Goal: Task Accomplishment & Management: Use online tool/utility

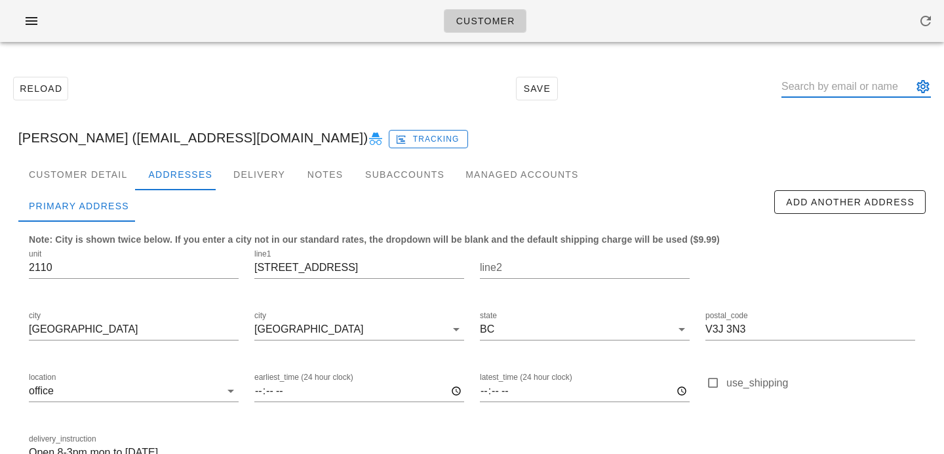
click at [828, 85] on input "text" at bounding box center [846, 86] width 131 height 21
paste input "sunnyeverhart1@icloud.com"
type input "sunnyeverhart1@icloud.com"
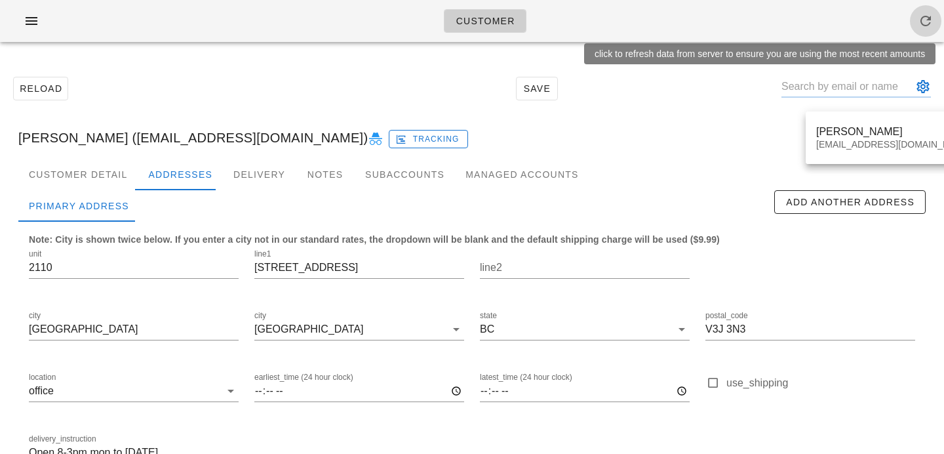
click at [931, 16] on icon "button" at bounding box center [926, 21] width 16 height 16
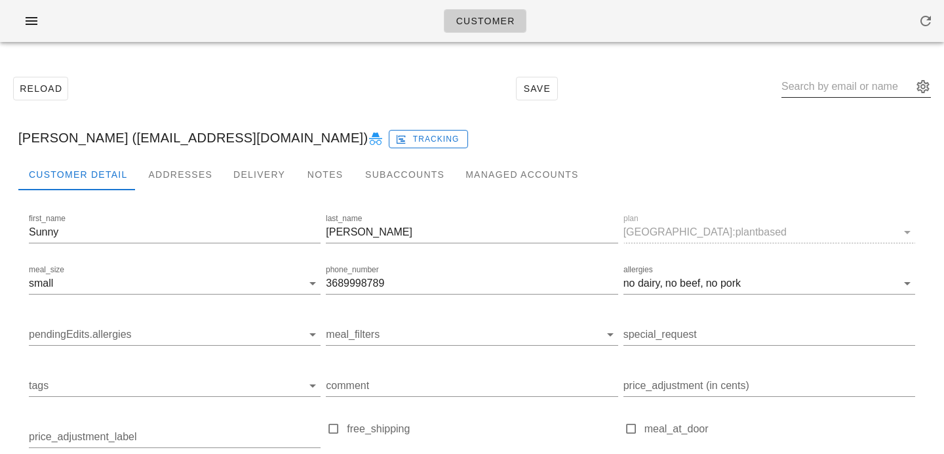
click at [820, 87] on input "text" at bounding box center [846, 86] width 131 height 21
paste input "karenjloewen@gmail.com"
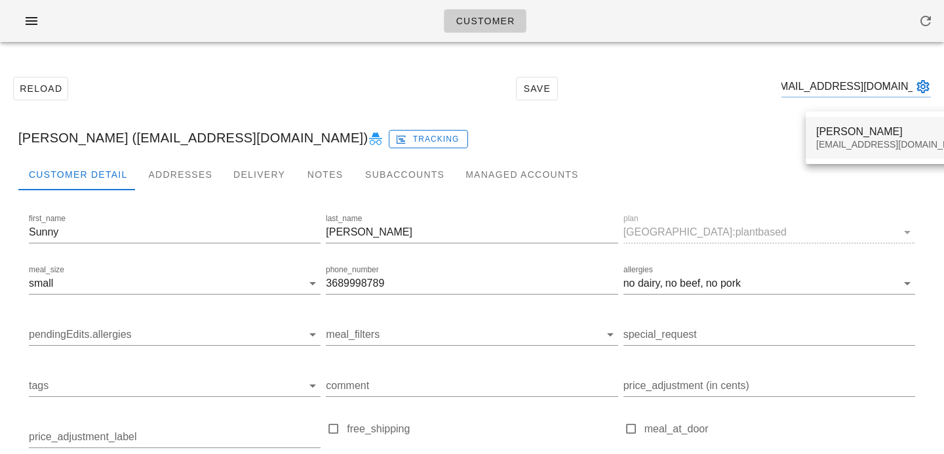
type input "karenjloewen@gmail.com"
click at [857, 153] on div "Karen Loewen karenjloewen@gmail.com" at bounding box center [893, 137] width 155 height 41
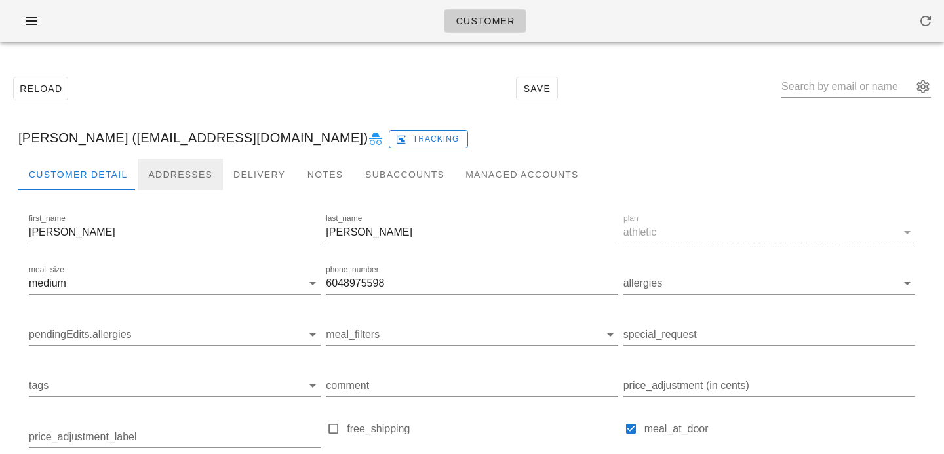
click at [161, 172] on div "Addresses" at bounding box center [180, 174] width 85 height 31
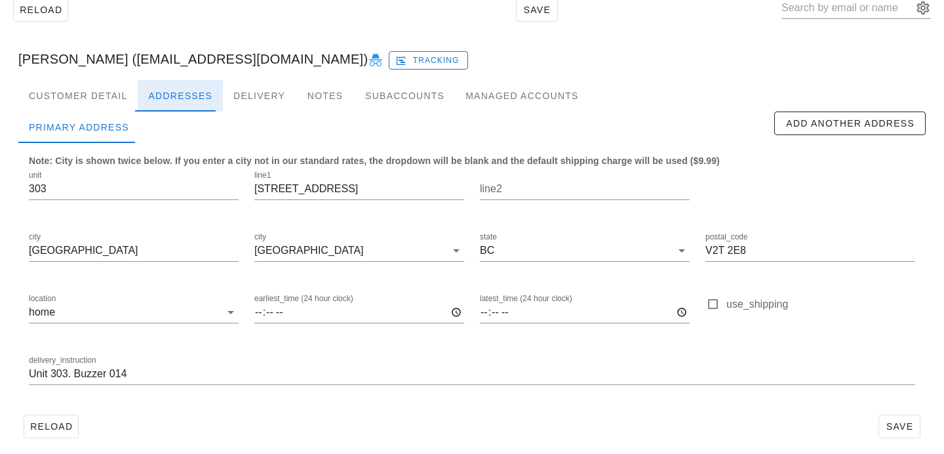
scroll to position [87, 0]
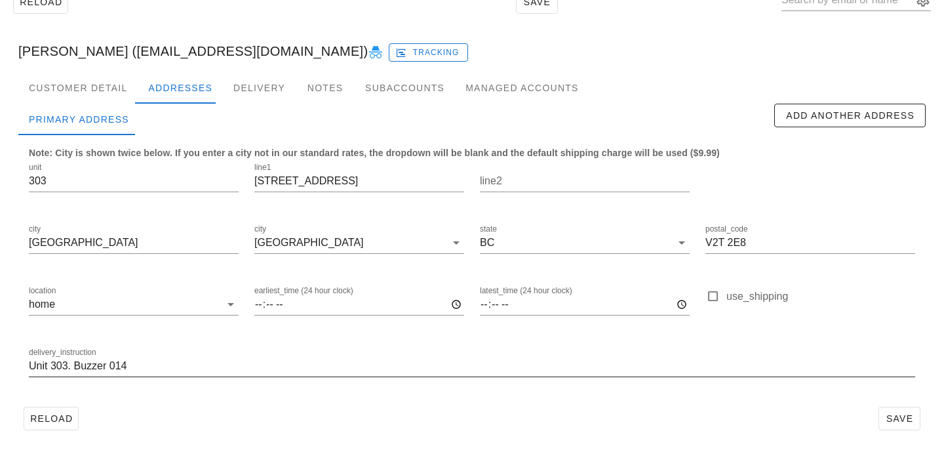
click at [153, 366] on input "Unit 303. Buzzer 014" at bounding box center [472, 365] width 886 height 21
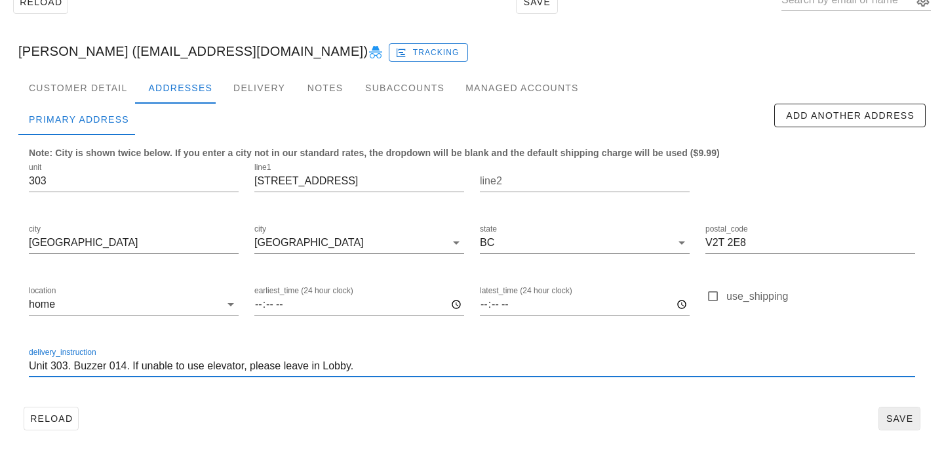
type input "Unit 303. Buzzer 014. If unable to use elevator, please leave in Lobby."
click at [905, 418] on span "Save" at bounding box center [899, 418] width 30 height 10
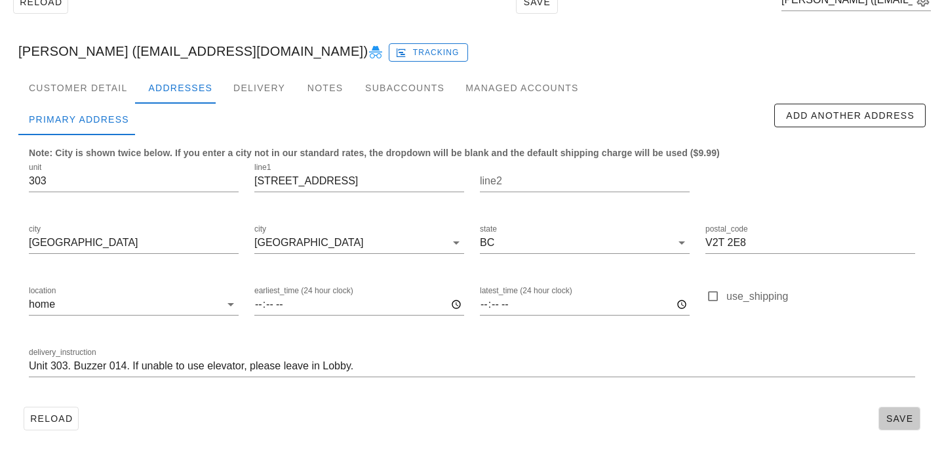
click at [892, 409] on button "Save" at bounding box center [899, 418] width 42 height 24
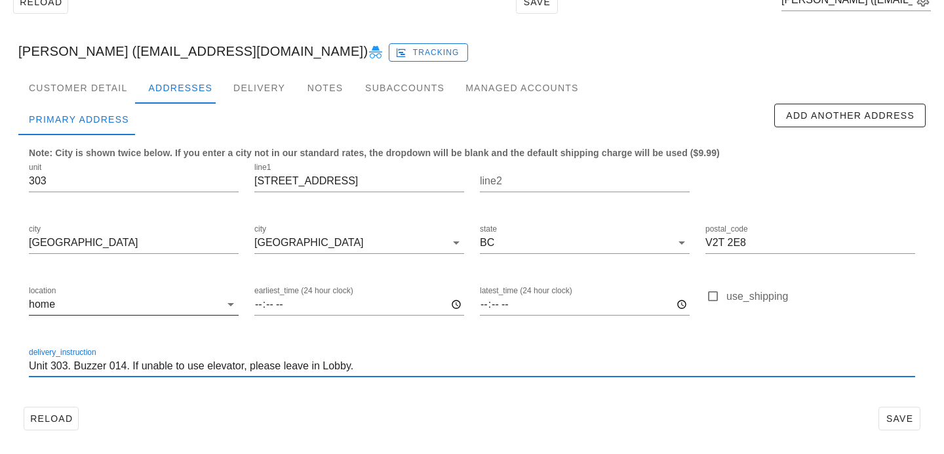
scroll to position [0, 0]
drag, startPoint x: 364, startPoint y: 367, endPoint x: 91, endPoint y: 325, distance: 276.5
click at [91, 325] on div "unit 303 line1 32120 Mt Waddington Ave line2 city Abbotsford city Abbotsford st…" at bounding box center [472, 275] width 902 height 246
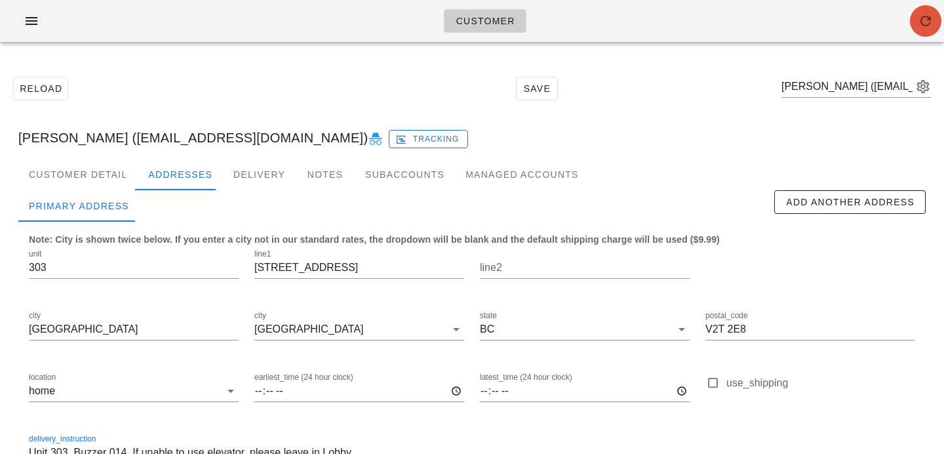
click at [918, 16] on icon "button" at bounding box center [926, 21] width 16 height 16
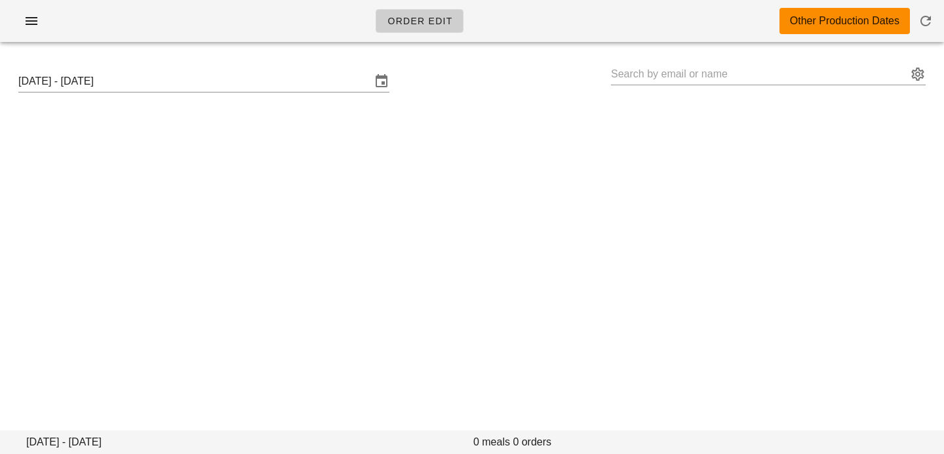
type input "Marie-Ange Simpson (angiesimpson66@gmail.com)"
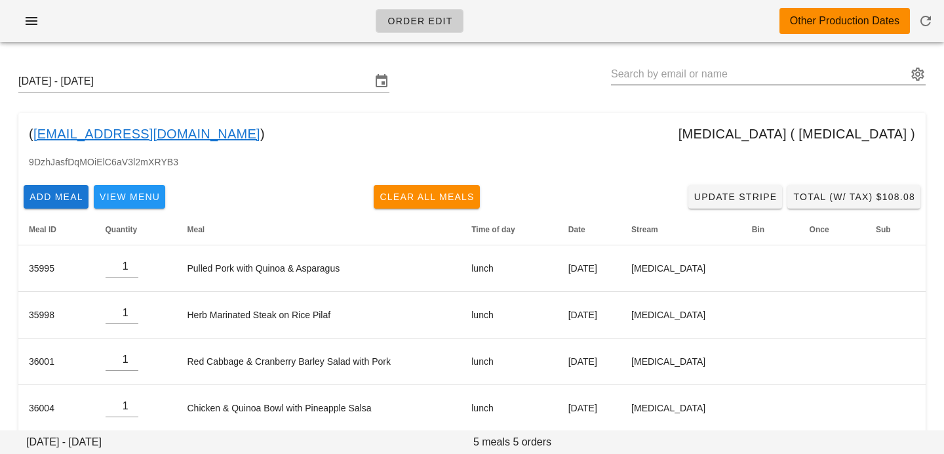
click at [629, 64] on input "text" at bounding box center [759, 74] width 296 height 21
paste input "karenjloewen@gmail.com"
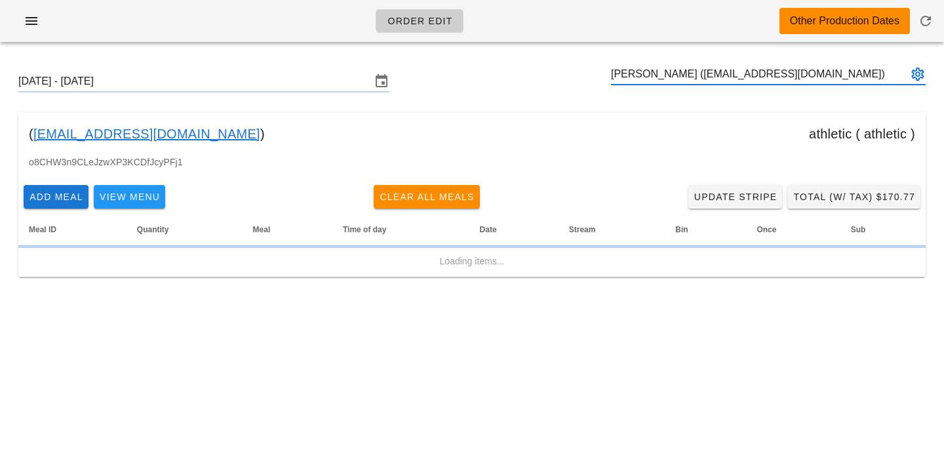
type input "Karen Loewen (karenjloewen@gmail.com)"
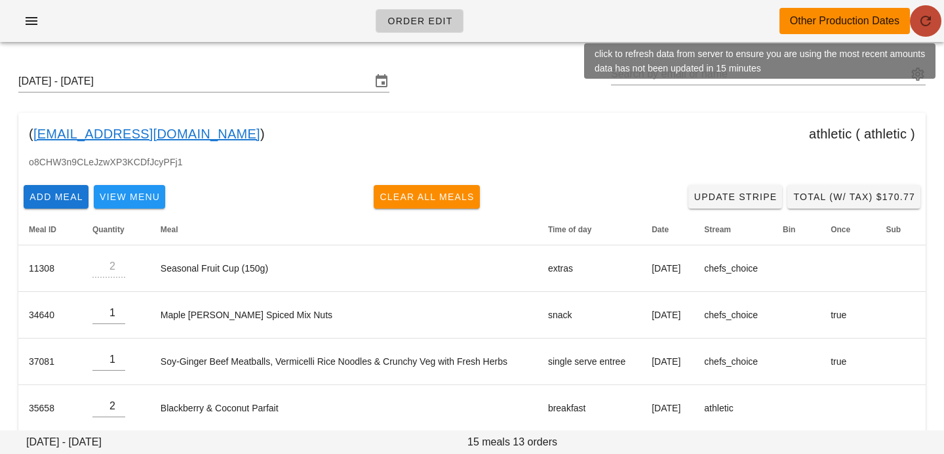
click at [916, 17] on span "button" at bounding box center [925, 21] width 31 height 16
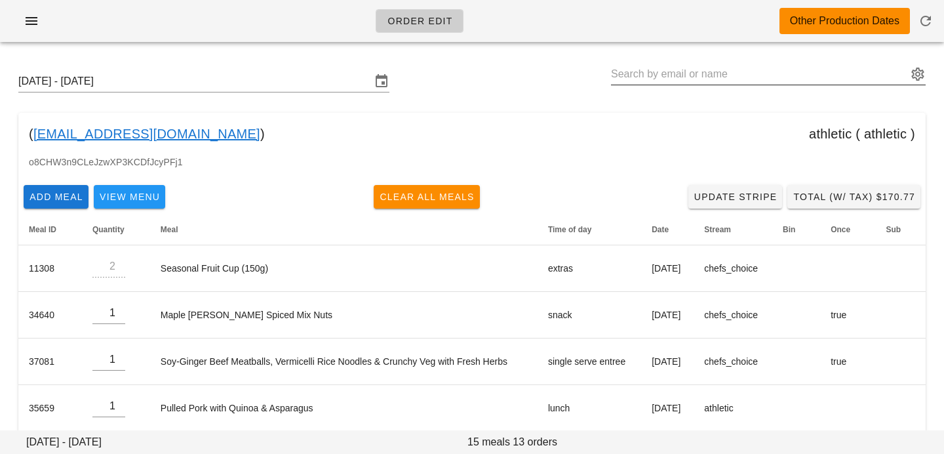
click at [668, 83] on input "text" at bounding box center [759, 74] width 296 height 21
paste input "[EMAIL_ADDRESS][DOMAIN_NAME]"
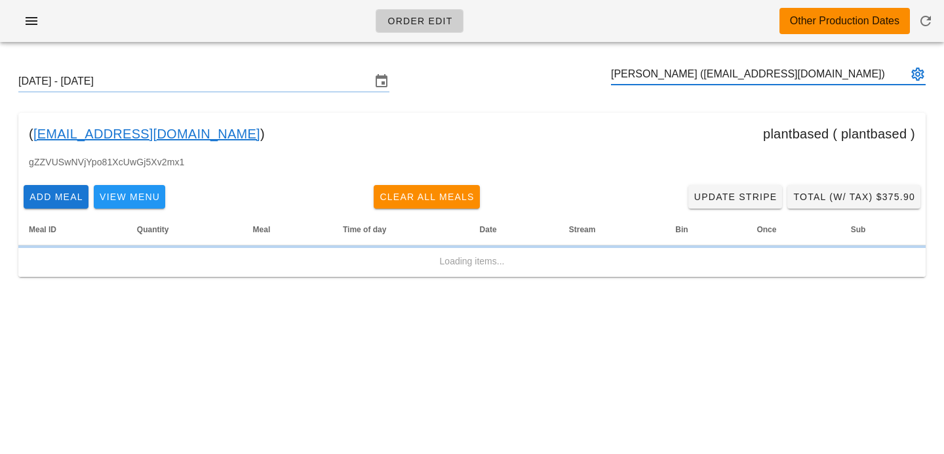
type input "Aliaksandra Shkrobava (alexandra.shkrobova@gmail.com)"
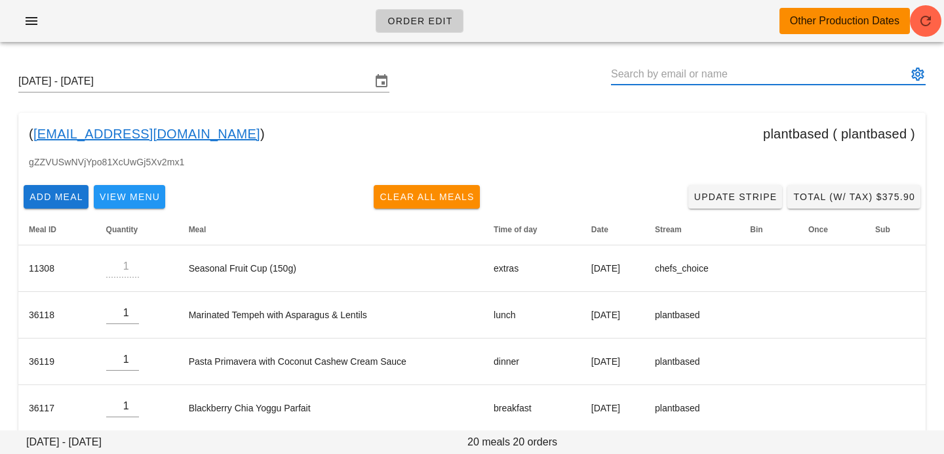
paste input "baritu@ualberta.ca"
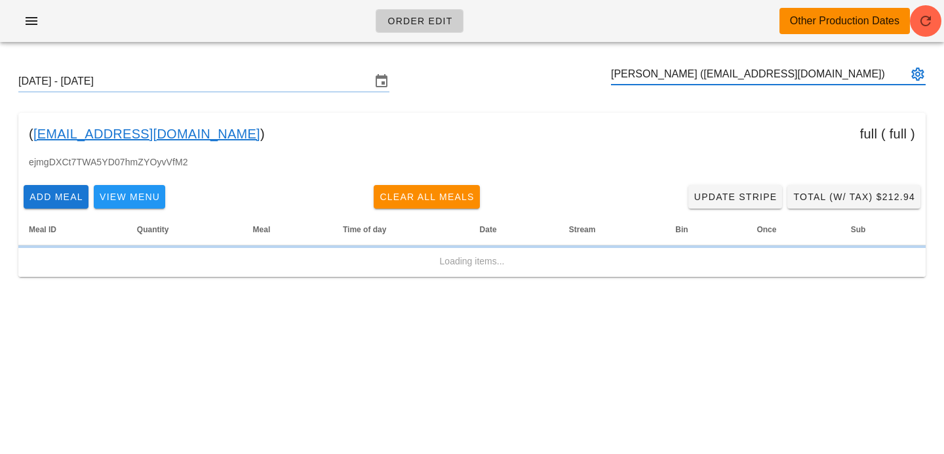
type input "Baritu Yusuf (baritu@ualberta.ca)"
click at [926, 20] on icon "button" at bounding box center [926, 21] width 16 height 16
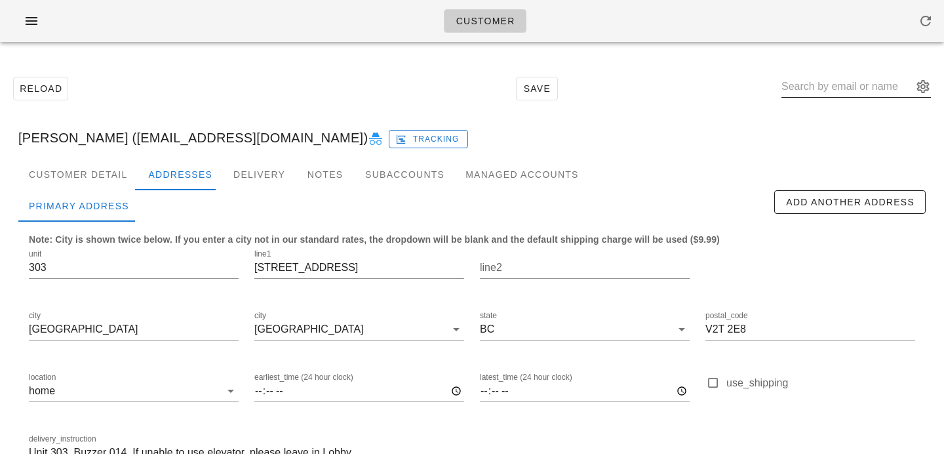
click at [821, 87] on input "text" at bounding box center [846, 86] width 131 height 21
paste input "alexandra.shkrobova@gmail.com"
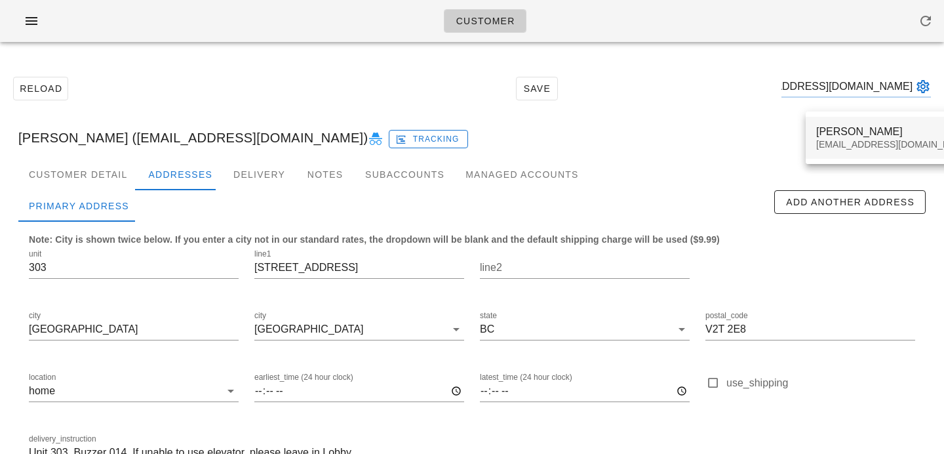
type input "alexandra.shkrobova@gmail.com"
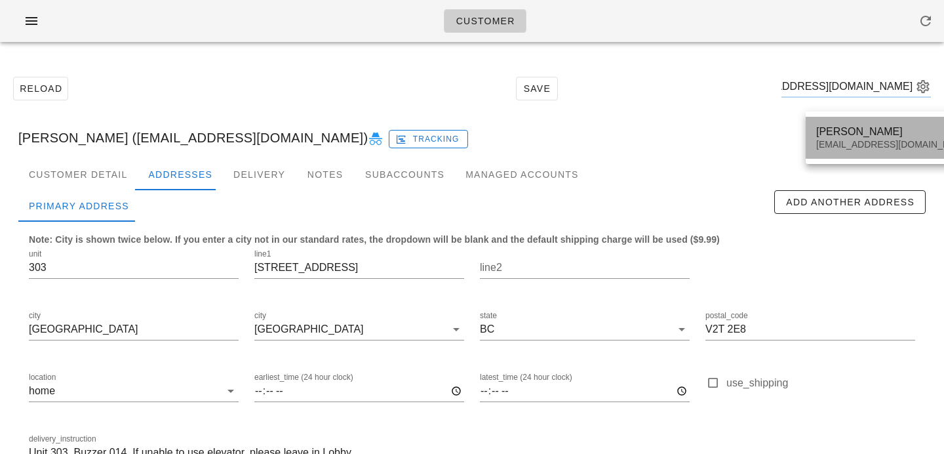
click at [844, 141] on div "alexandra.shkrobova@gmail.com" at bounding box center [893, 144] width 155 height 11
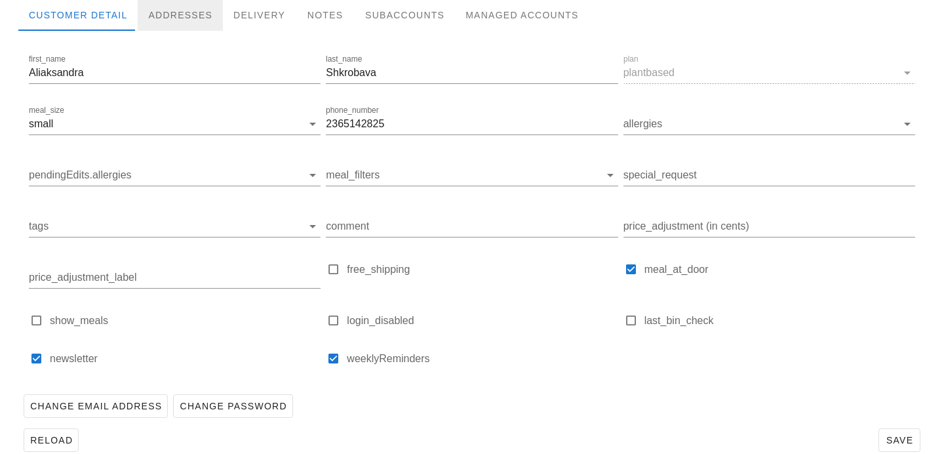
click at [181, 24] on div "Addresses" at bounding box center [180, 14] width 85 height 31
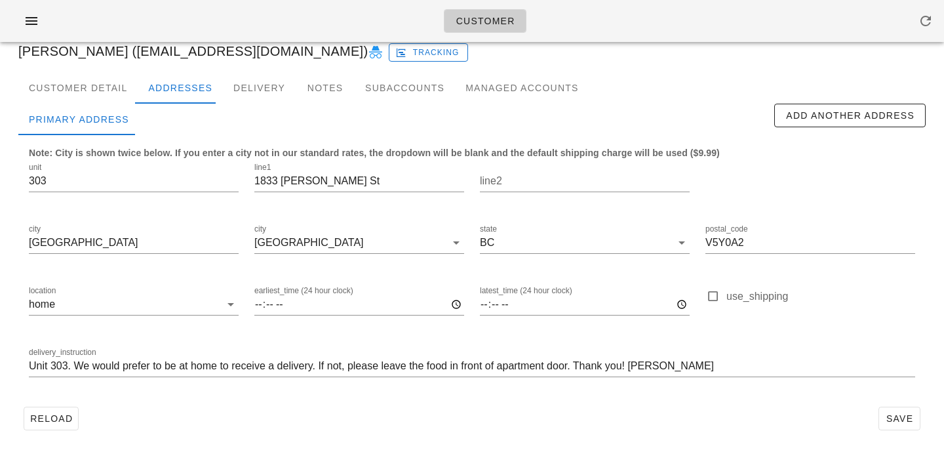
scroll to position [87, 0]
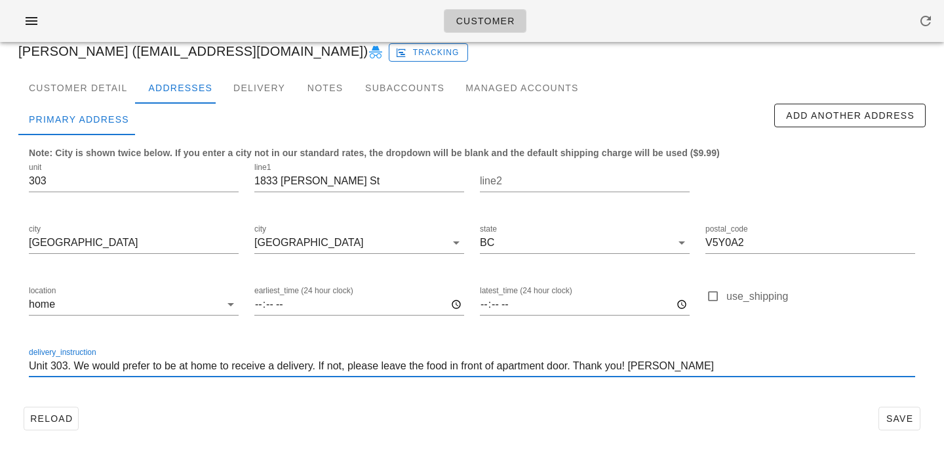
click at [71, 367] on input "Unit 303. We would prefer to be at home to receive a delivery. If not, please l…" at bounding box center [472, 365] width 886 height 21
paste input "Buzzer is 3414"
type input "Unit 303. Buzzer is 3414. We would prefer to be at home to receive a delivery. …"
click at [889, 418] on span "Save" at bounding box center [899, 418] width 30 height 10
drag, startPoint x: 799, startPoint y: 364, endPoint x: 587, endPoint y: 322, distance: 215.9
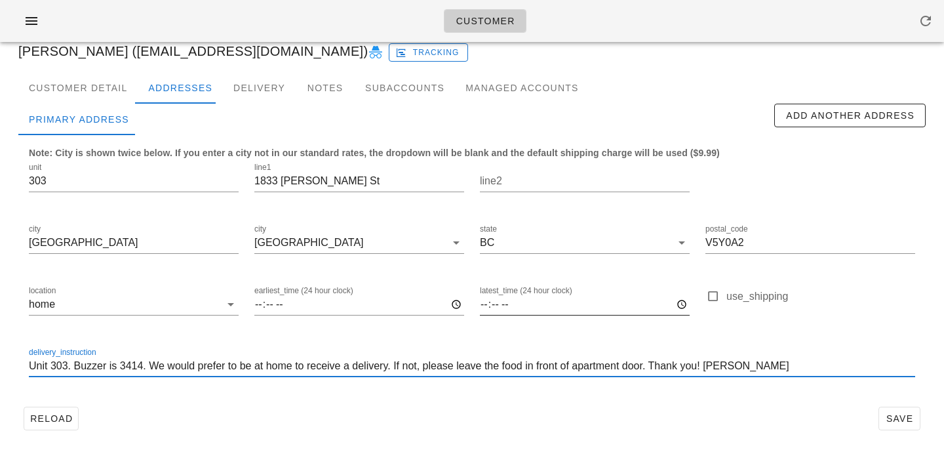
click at [590, 324] on div "unit 303 line1 1833 Crowe St line2 city Vancouver city Vancouver state BC posta…" at bounding box center [472, 275] width 902 height 246
click at [119, 90] on div "Customer Detail" at bounding box center [77, 87] width 119 height 31
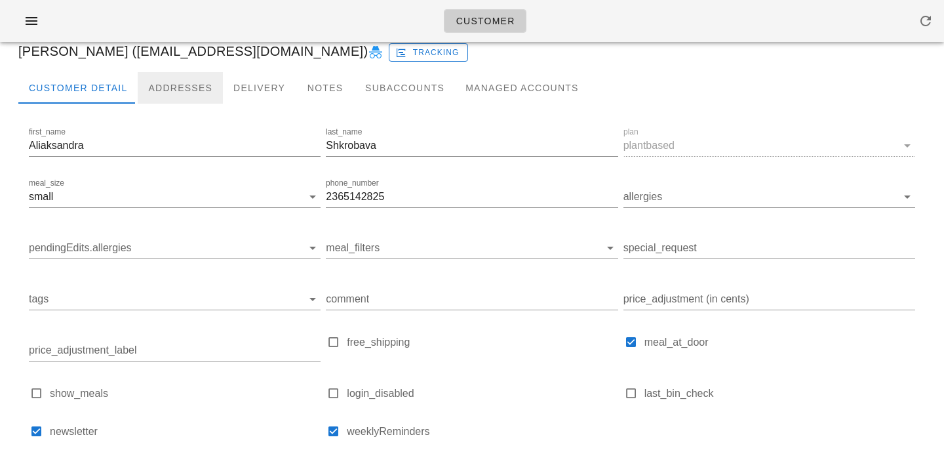
click at [174, 93] on div "Addresses" at bounding box center [180, 87] width 85 height 31
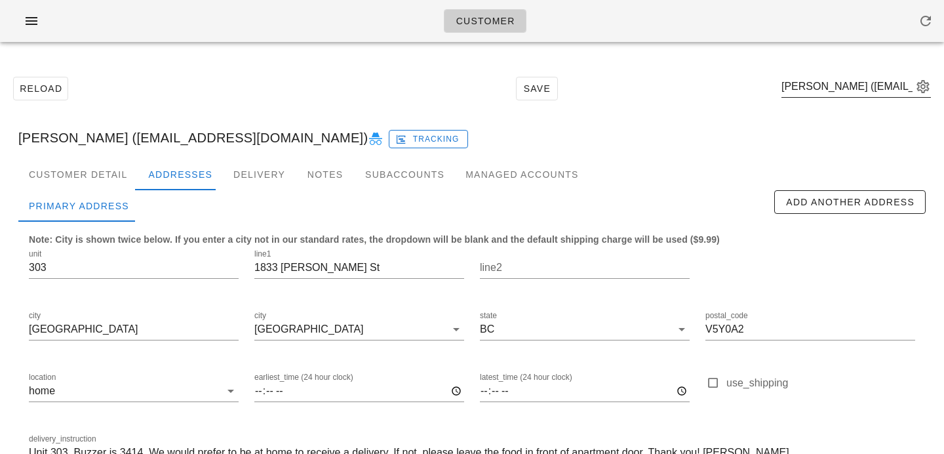
click at [851, 64] on div "Reload Save Aliaksandra Shkrobava (alexandra.shkrobova@gmail.com)" at bounding box center [472, 88] width 928 height 56
click at [851, 87] on input "text" at bounding box center [846, 86] width 131 height 21
paste input "officer_skein_9s@icloud.com"
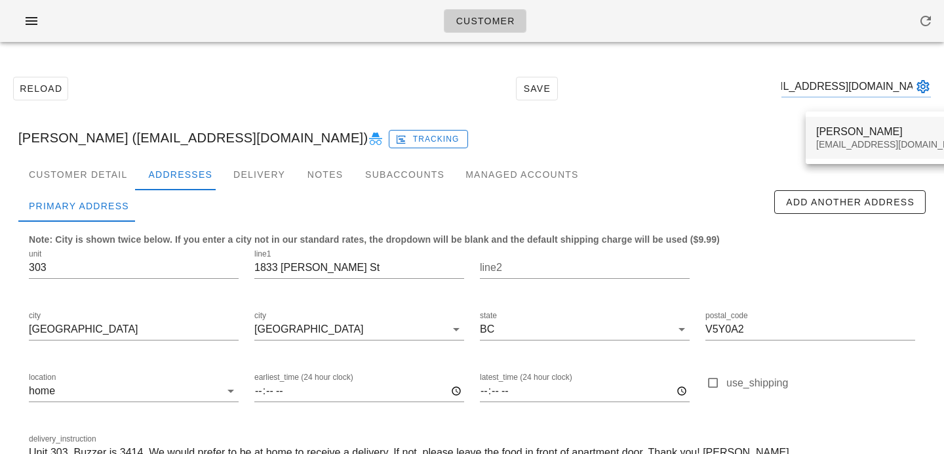
type input "officer_skein_9s@icloud.com"
click at [831, 149] on div "officer_skein_9s@icloud.com" at bounding box center [893, 144] width 155 height 11
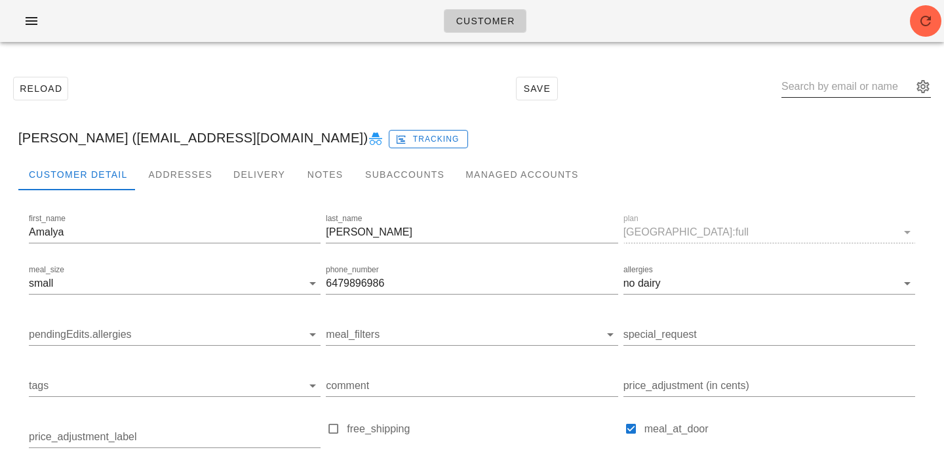
click at [851, 87] on input "text" at bounding box center [846, 86] width 131 height 21
paste input "baritu@ualberta.ca"
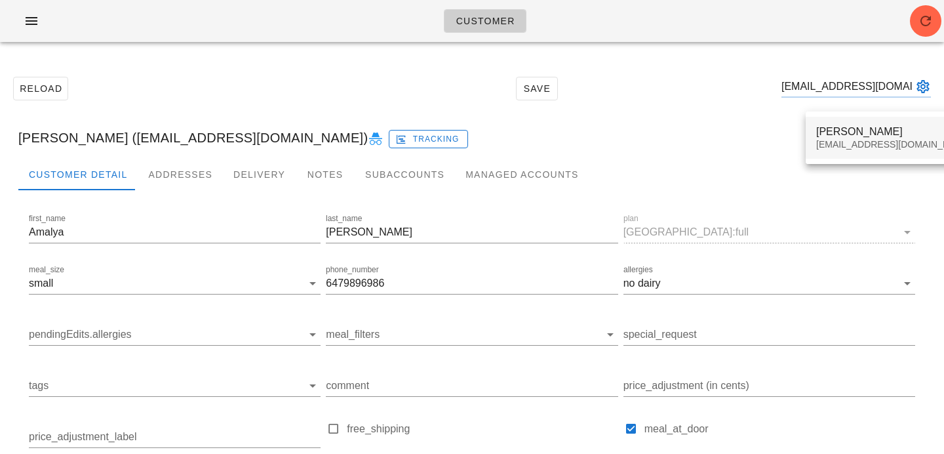
type input "baritu@ualberta.ca"
click at [836, 140] on div "baritu@ualberta.ca" at bounding box center [893, 144] width 155 height 11
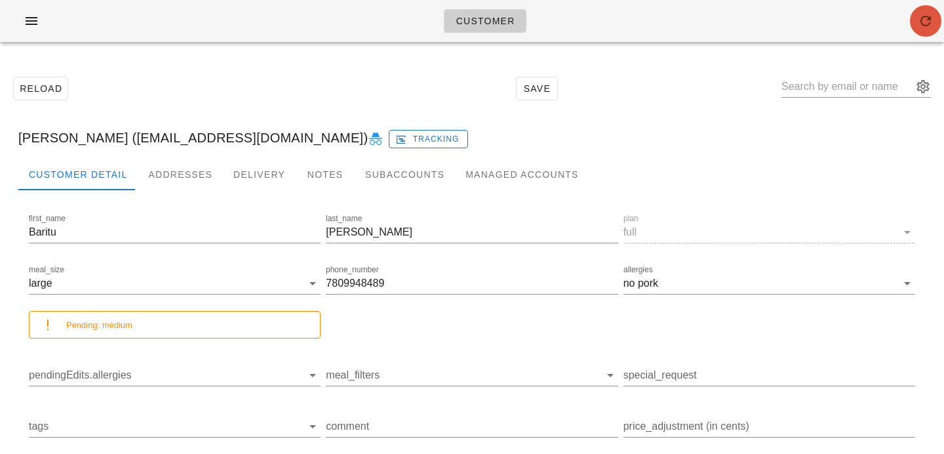
click at [927, 28] on icon "button" at bounding box center [926, 21] width 16 height 16
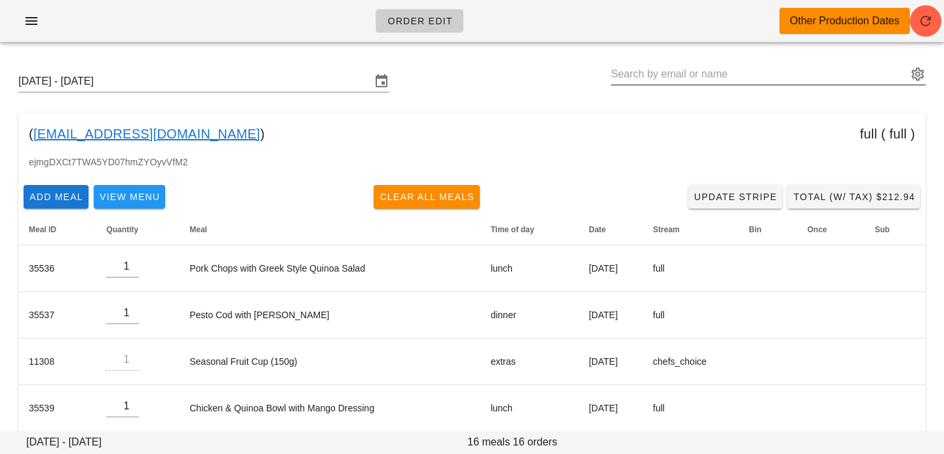
click at [778, 68] on input "text" at bounding box center [759, 74] width 296 height 21
paste input "[EMAIL_ADDRESS][DOMAIN_NAME]"
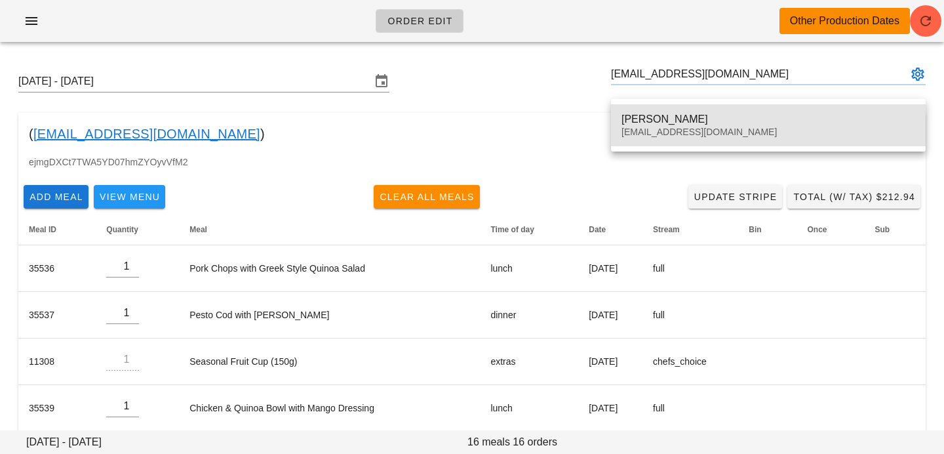
click at [739, 125] on div "[PERSON_NAME] [EMAIL_ADDRESS][DOMAIN_NAME]" at bounding box center [768, 125] width 294 height 41
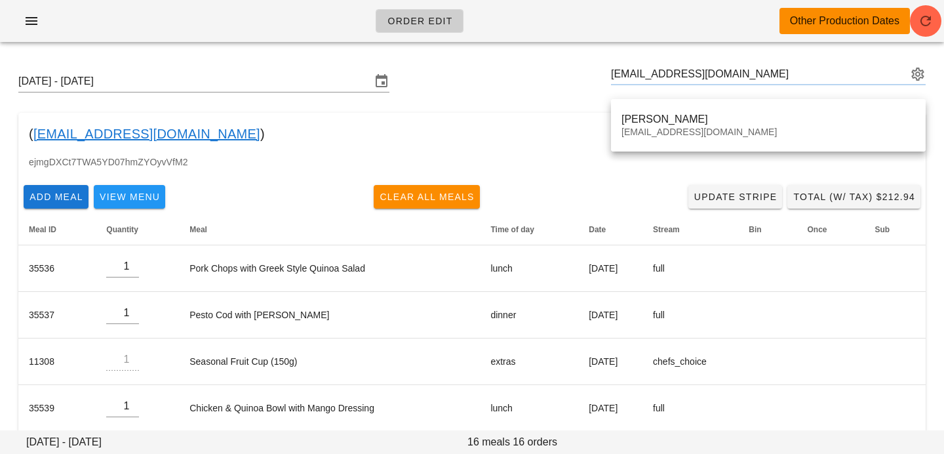
type input "[PERSON_NAME] ([EMAIL_ADDRESS][DOMAIN_NAME])"
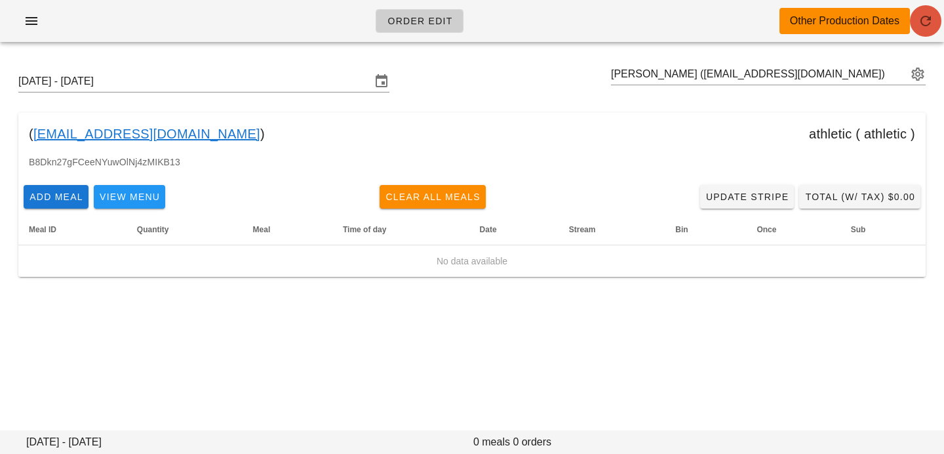
click at [930, 25] on icon "button" at bounding box center [926, 21] width 16 height 16
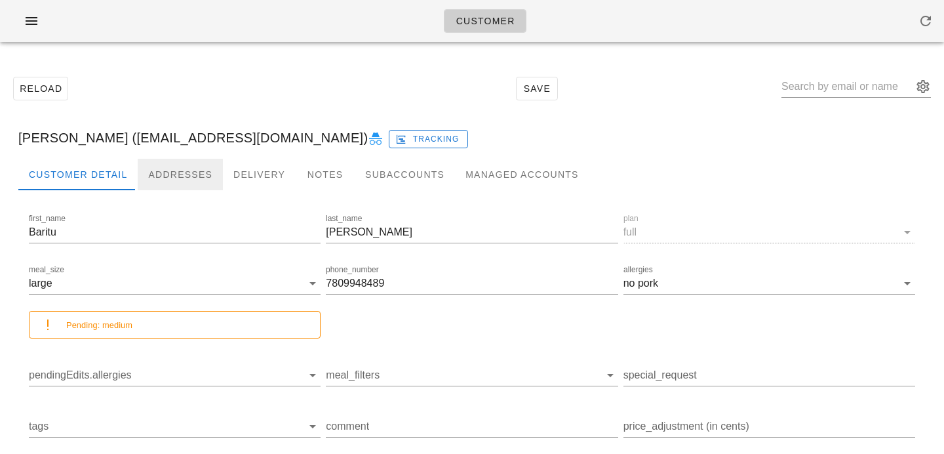
click at [185, 173] on div "Addresses" at bounding box center [180, 174] width 85 height 31
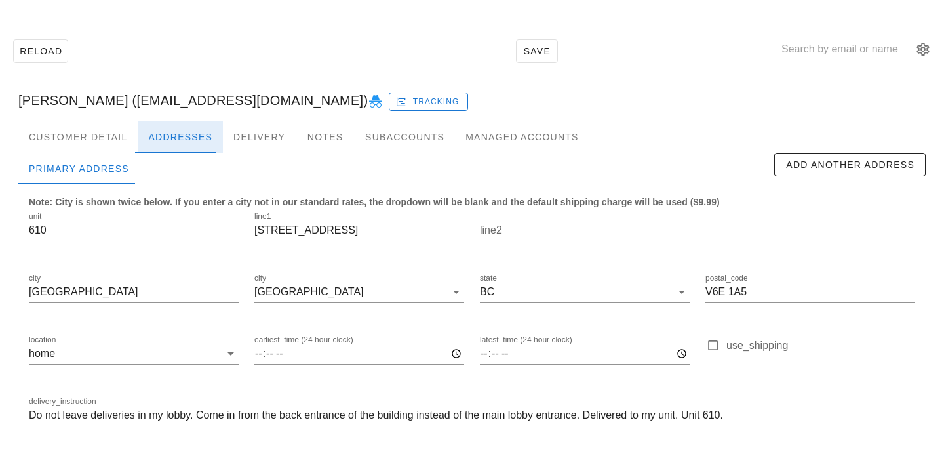
scroll to position [87, 0]
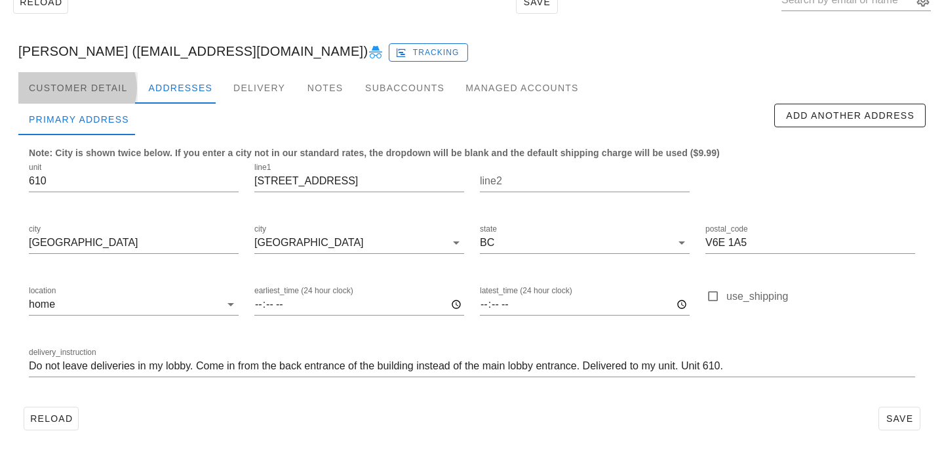
click at [113, 85] on div "Customer Detail" at bounding box center [77, 87] width 119 height 31
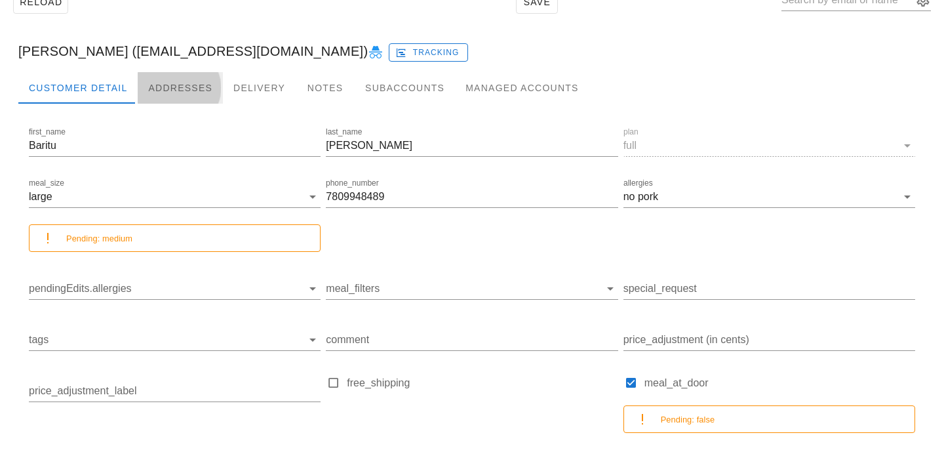
click at [180, 87] on div "Addresses" at bounding box center [180, 87] width 85 height 31
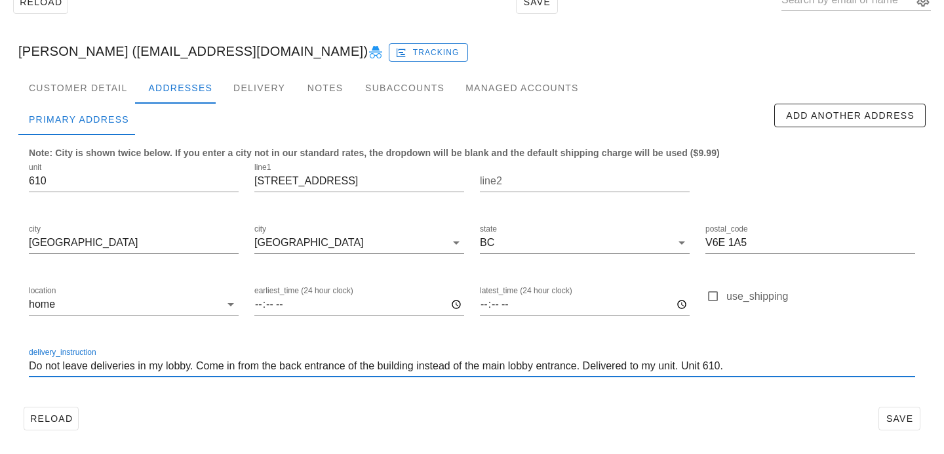
drag, startPoint x: 747, startPoint y: 363, endPoint x: 9, endPoint y: 358, distance: 737.4
click at [9, 358] on div "Customer Detail Addresses Delivery Notes Subaccounts Managed Accounts first_nam…" at bounding box center [472, 259] width 928 height 374
click at [334, 354] on div "delivery_instruction Do not leave deliveries in my lobby. Come in from the back…" at bounding box center [472, 368] width 886 height 43
drag, startPoint x: 756, startPoint y: 362, endPoint x: 330, endPoint y: 310, distance: 429.2
click at [330, 310] on div "unit 610 line1 1060 Alberni Street line2 city Vancouver city Vancouver state BC…" at bounding box center [472, 275] width 902 height 246
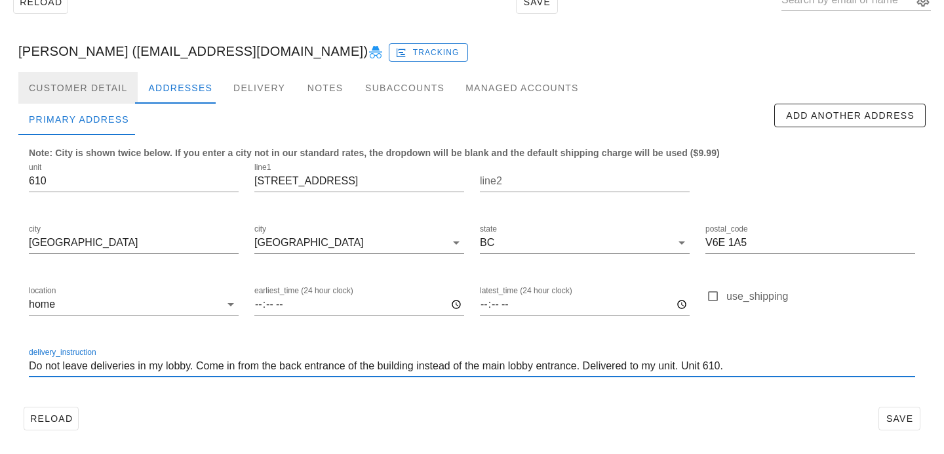
click at [126, 91] on div "Customer Detail" at bounding box center [77, 87] width 119 height 31
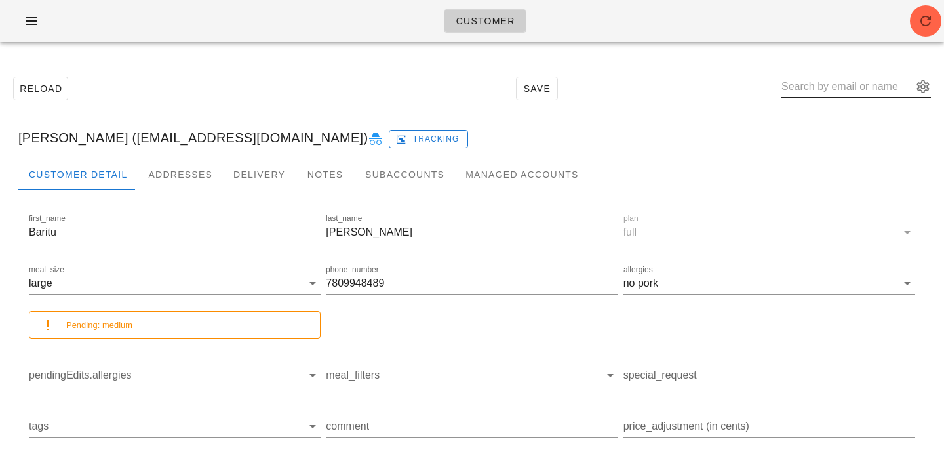
click at [836, 85] on input "text" at bounding box center [846, 86] width 131 height 21
paste input "laurrendoestherapy@gmail.com"
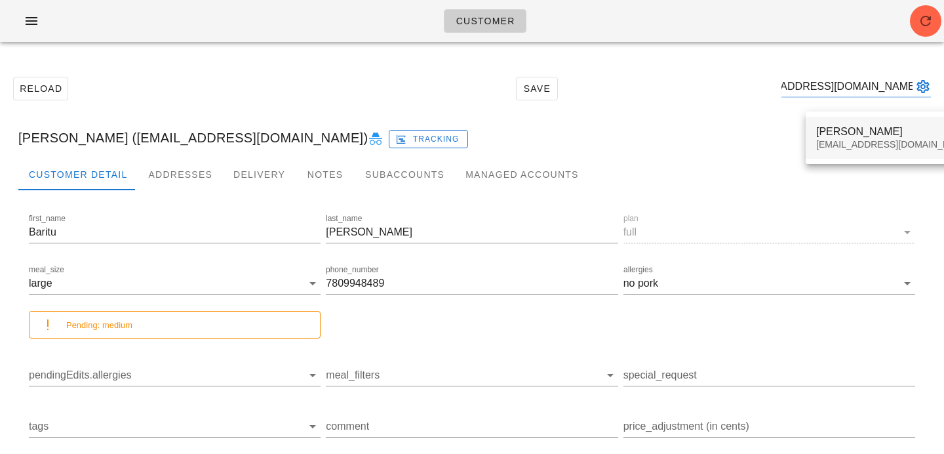
type input "laurrendoestherapy@gmail.com"
click at [831, 136] on div "Laurren Iacobellis" at bounding box center [893, 131] width 155 height 12
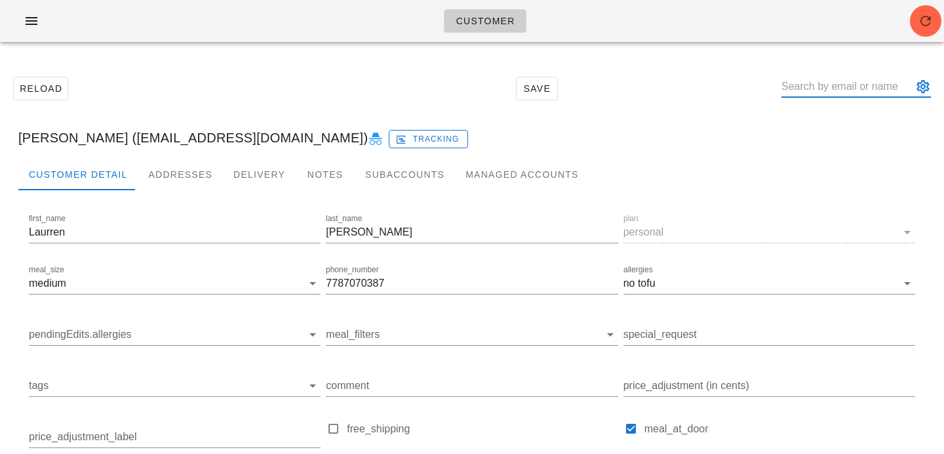
click at [811, 89] on input "text" at bounding box center [846, 86] width 131 height 21
paste input "[EMAIL_ADDRESS][DOMAIN_NAME]"
type input "[EMAIL_ADDRESS][DOMAIN_NAME]"
click at [368, 139] on icon at bounding box center [376, 139] width 16 height 16
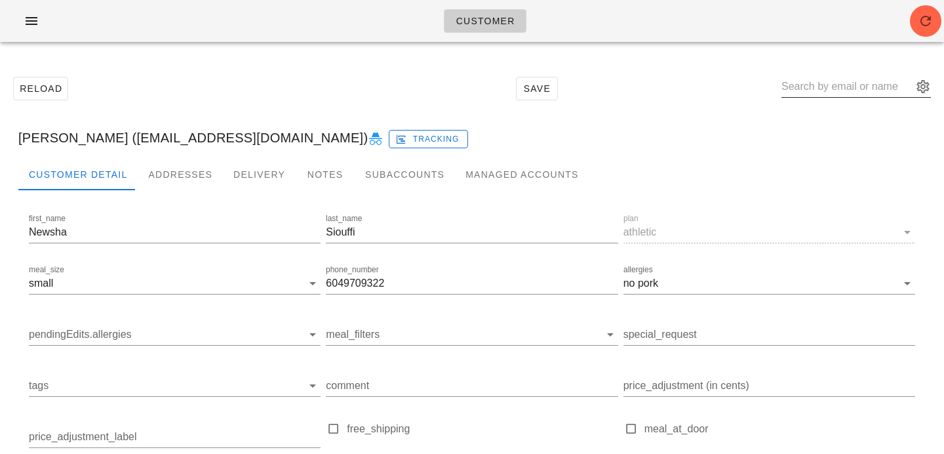
click at [817, 81] on input "text" at bounding box center [846, 86] width 131 height 21
paste input "nikkogodard@me.com"
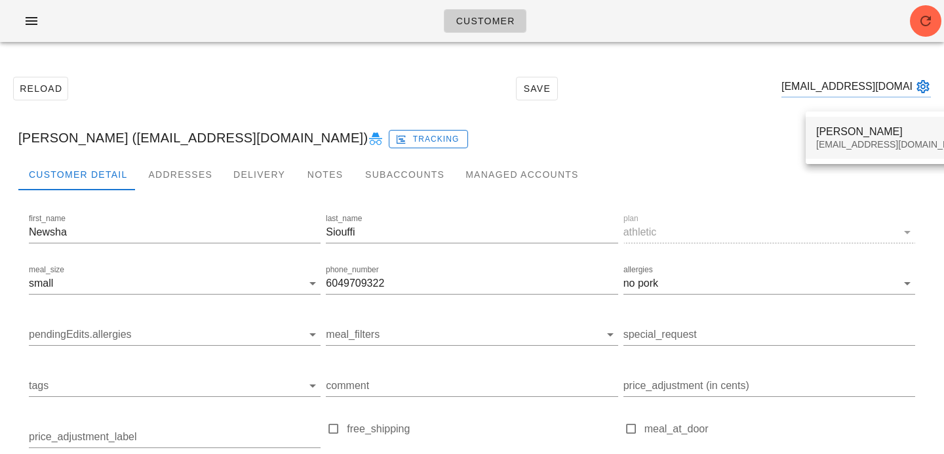
type input "nikkogodard@me.com"
click at [857, 150] on div "Nikko Godard nikkogodard@me.com" at bounding box center [893, 137] width 155 height 41
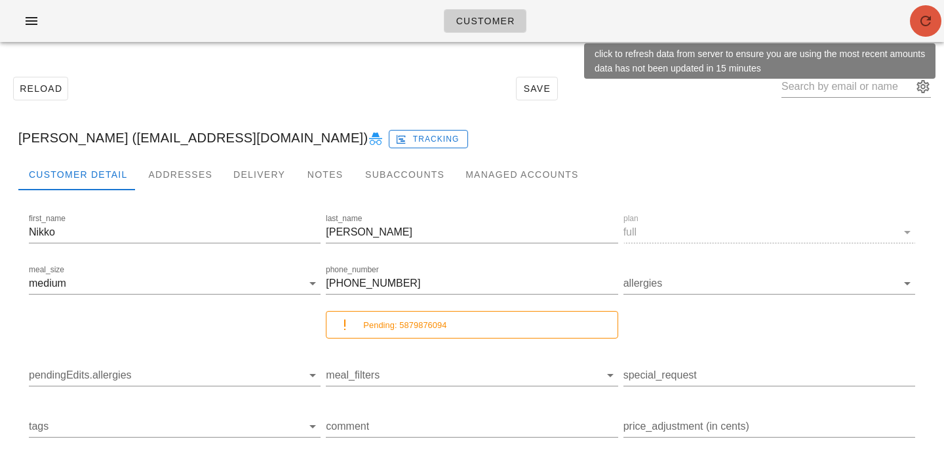
click at [937, 17] on span "button" at bounding box center [925, 21] width 31 height 16
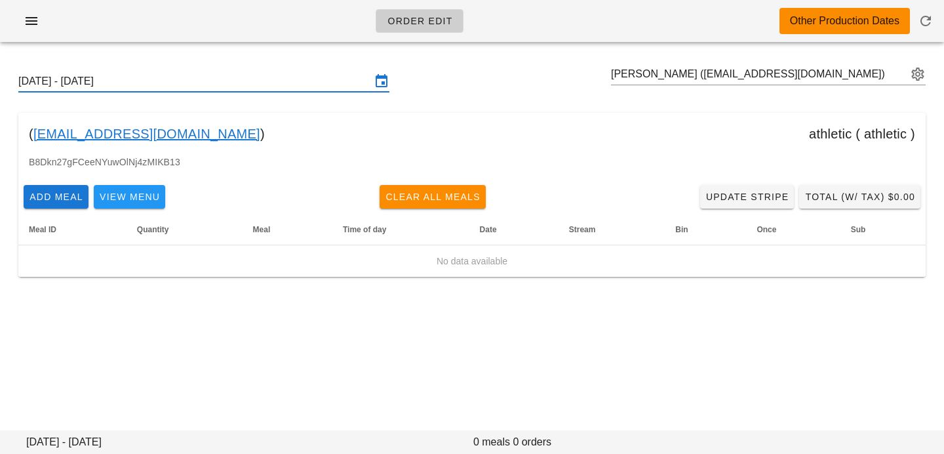
click at [230, 85] on input "[DATE] - [DATE]" at bounding box center [194, 81] width 353 height 21
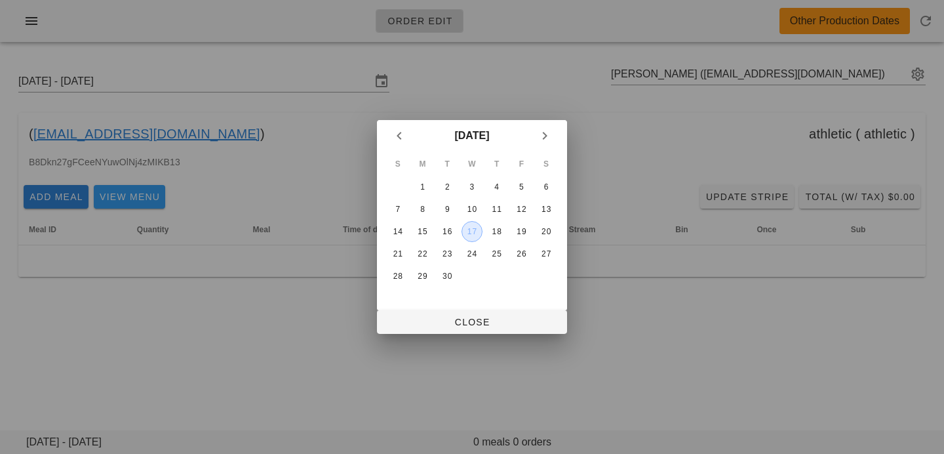
click at [471, 232] on div "17" at bounding box center [472, 231] width 20 height 9
click at [459, 328] on button "Close" at bounding box center [472, 322] width 190 height 24
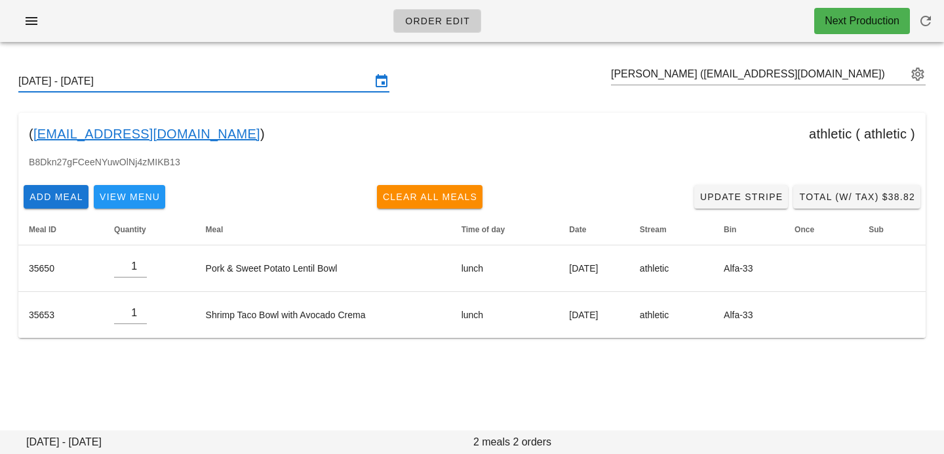
click at [326, 75] on input "[DATE] - [DATE]" at bounding box center [194, 81] width 353 height 21
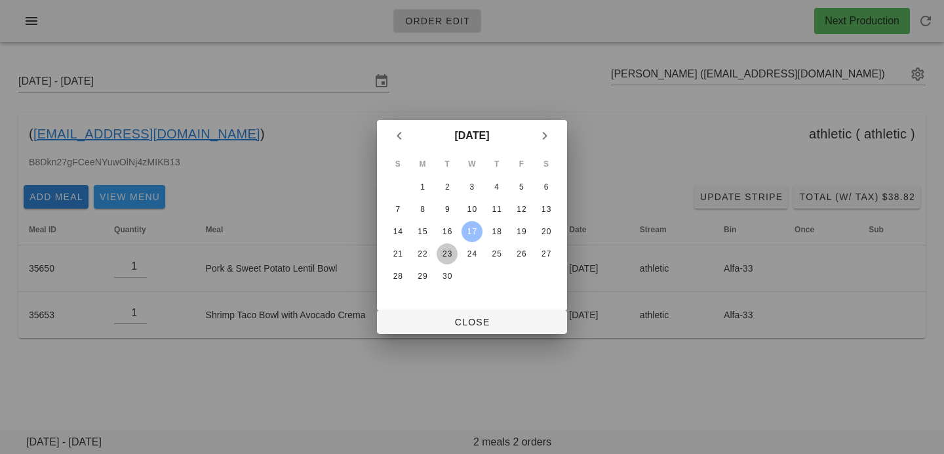
click at [444, 254] on div "23" at bounding box center [447, 253] width 21 height 9
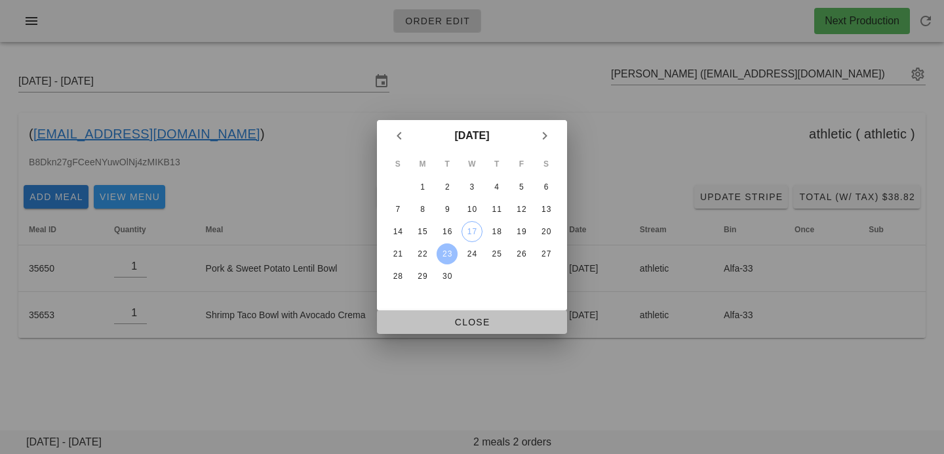
click at [444, 317] on span "Close" at bounding box center [471, 322] width 169 height 10
type input "[DATE] - [DATE]"
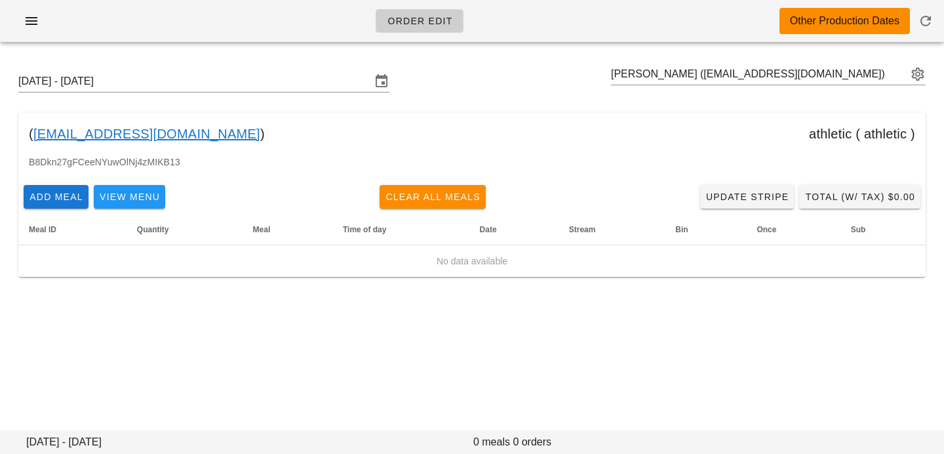
click at [262, 146] on div "( [EMAIL_ADDRESS][DOMAIN_NAME] ) athletic ( athletic )" at bounding box center [471, 134] width 907 height 42
click at [847, 81] on input "text" at bounding box center [759, 74] width 296 height 21
paste input "[EMAIL_ADDRESS][DOMAIN_NAME]"
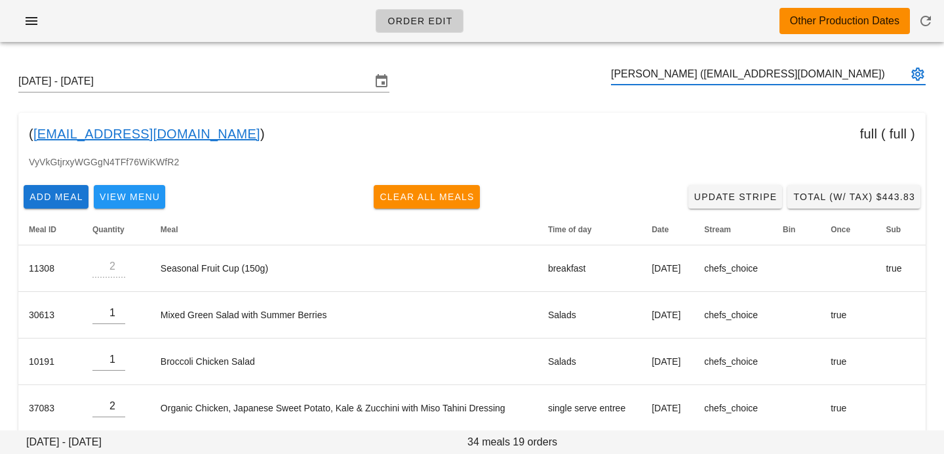
type input "[PERSON_NAME] ([EMAIL_ADDRESS][DOMAIN_NAME])"
paste input "[EMAIL_ADDRESS][DOMAIN_NAME]"
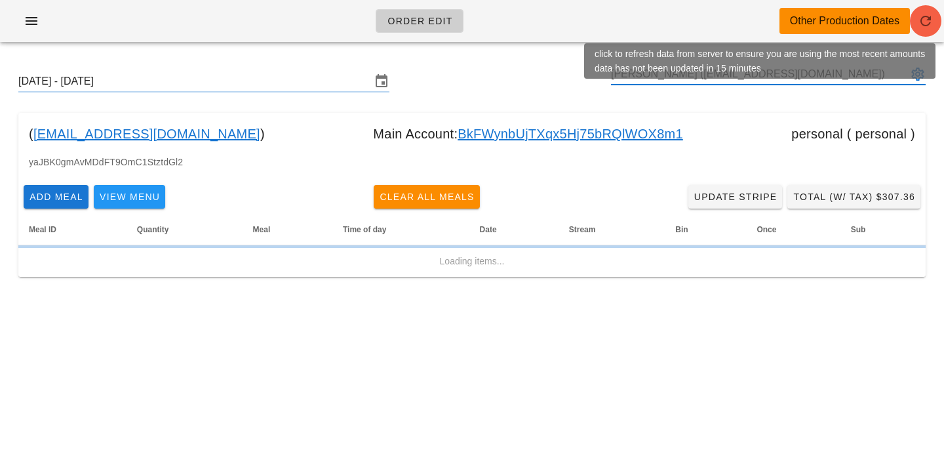
type input "[PERSON_NAME] ([EMAIL_ADDRESS][DOMAIN_NAME])"
click at [927, 18] on icon "button" at bounding box center [926, 21] width 16 height 16
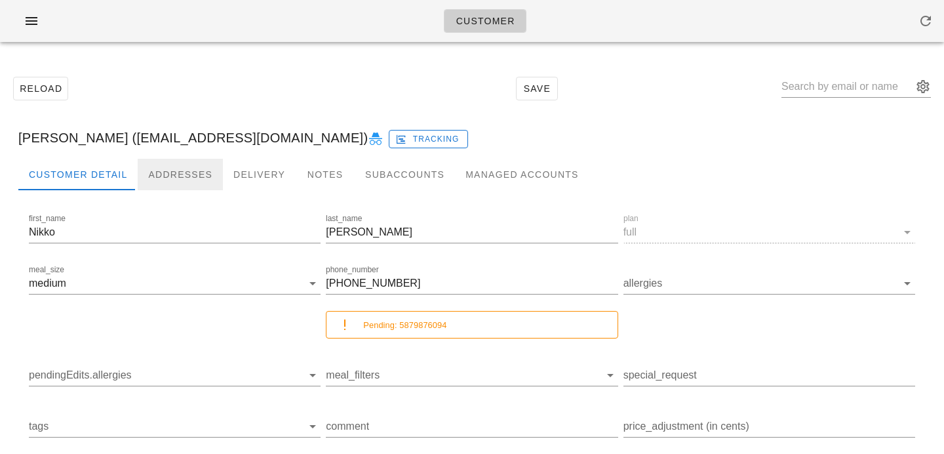
click at [185, 177] on div "Addresses" at bounding box center [180, 174] width 85 height 31
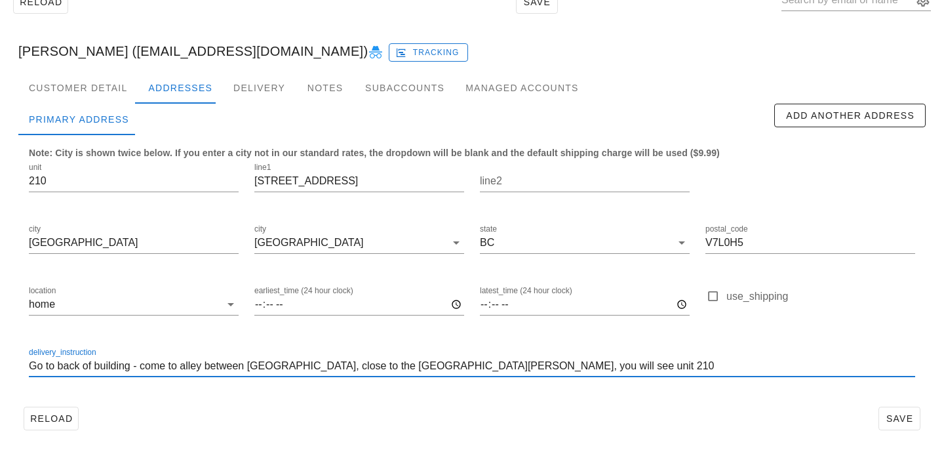
drag, startPoint x: 640, startPoint y: 370, endPoint x: 83, endPoint y: 350, distance: 558.1
click at [83, 355] on div "delivery_instruction Go to back of building - come to alley between 2nd and 3rd…" at bounding box center [472, 365] width 886 height 21
click at [83, 350] on label "delivery_instruction" at bounding box center [63, 352] width 68 height 10
click at [631, 364] on input "Go to back of building - come to alley between 2nd and 3rd street, close to the…" at bounding box center [472, 365] width 886 height 21
drag, startPoint x: 631, startPoint y: 364, endPoint x: 294, endPoint y: 328, distance: 339.4
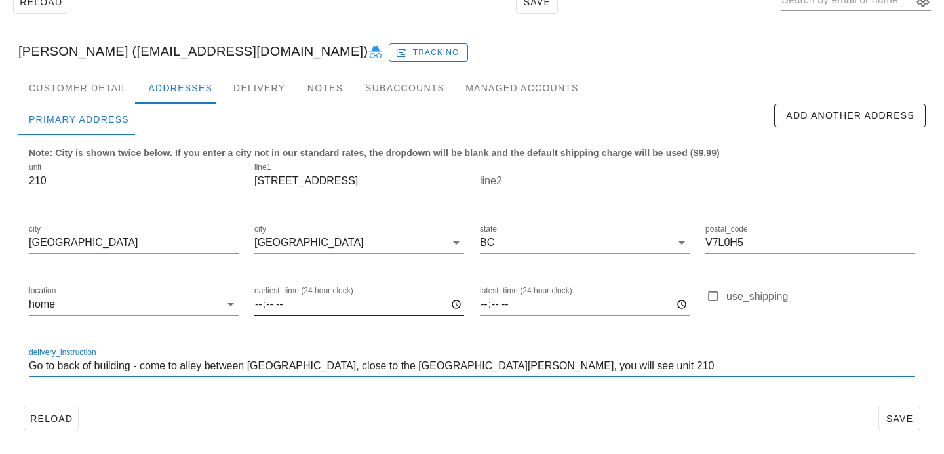
click at [294, 328] on div "unit 210 line1 222 2nd St E line2 city North Vancouver city North Vancouver sta…" at bounding box center [472, 275] width 902 height 246
click at [623, 364] on input "Go to back of building - come to alley between 2nd and 3rd street, close to the…" at bounding box center [472, 365] width 886 height 21
type input "Go to back of building - come to alley between 2nd and 3rd street, close to the…"
click at [847, 438] on div "Customer Detail Addresses Delivery Notes Subaccounts Managed Accounts first_nam…" at bounding box center [472, 259] width 928 height 374
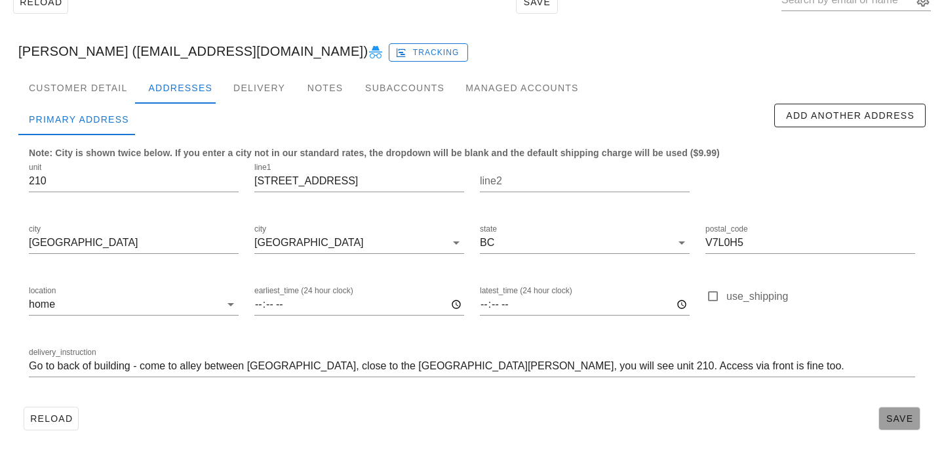
click at [916, 421] on button "Save" at bounding box center [899, 418] width 42 height 24
click at [597, 52] on div "Nikko Godard (nikkogodard@me.com) Tracking" at bounding box center [472, 51] width 928 height 42
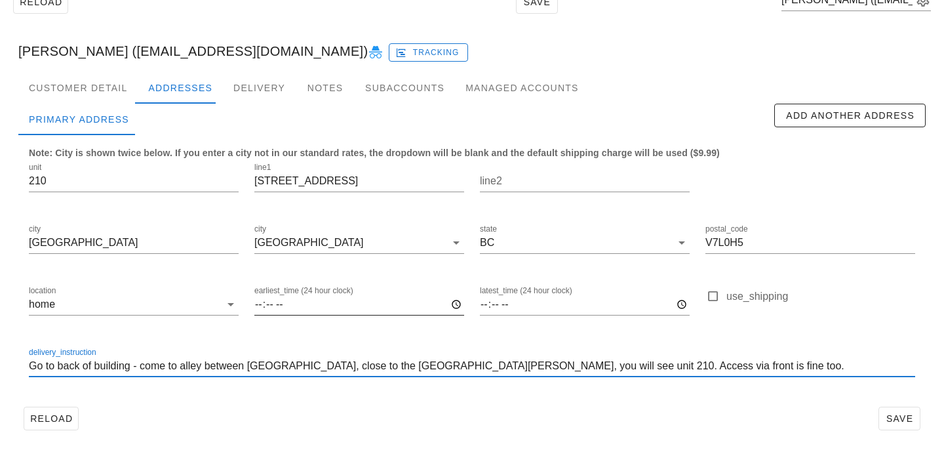
drag, startPoint x: 756, startPoint y: 362, endPoint x: 435, endPoint y: 326, distance: 322.6
click at [435, 326] on div "unit 210 line1 222 2nd St E line2 city North Vancouver city North Vancouver sta…" at bounding box center [472, 275] width 902 height 246
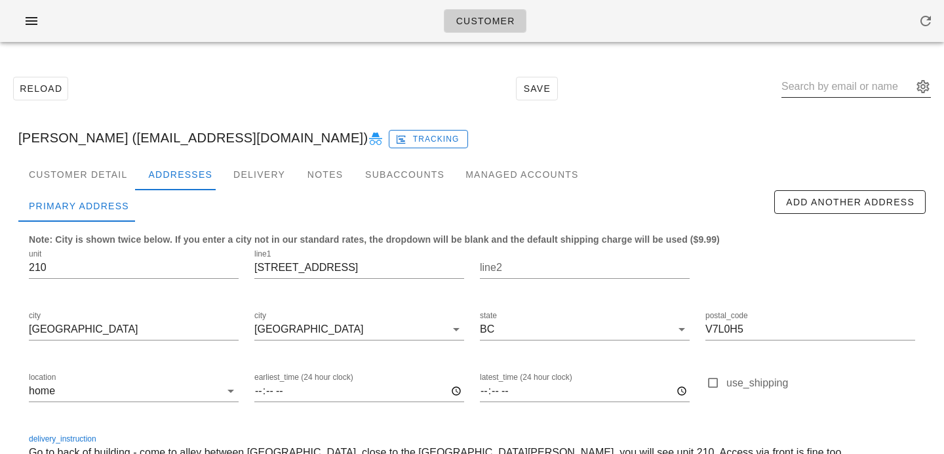
click at [856, 92] on input "text" at bounding box center [846, 86] width 131 height 21
paste input "karidy11@gmail.com"
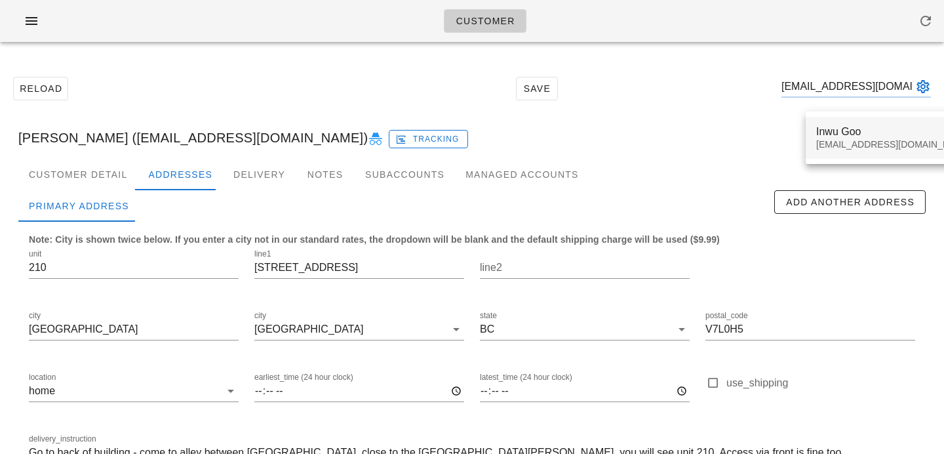
type input "karidy11@gmail.com"
click at [851, 136] on div "Inwu Goo" at bounding box center [893, 131] width 155 height 12
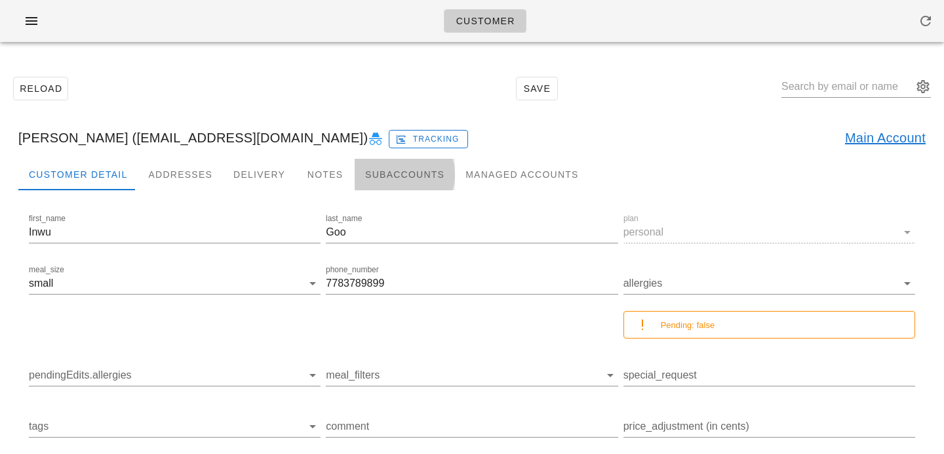
click at [386, 174] on div "Subaccounts" at bounding box center [405, 174] width 100 height 31
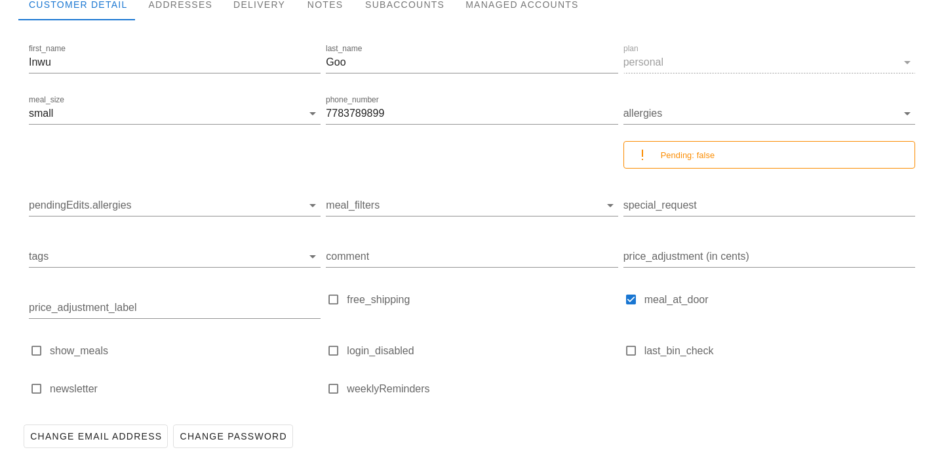
scroll to position [222, 0]
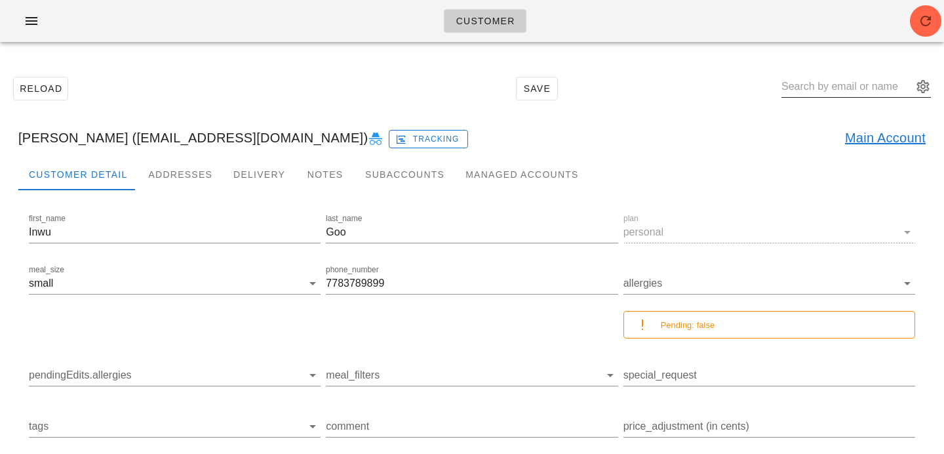
click at [832, 88] on input "text" at bounding box center [846, 86] width 131 height 21
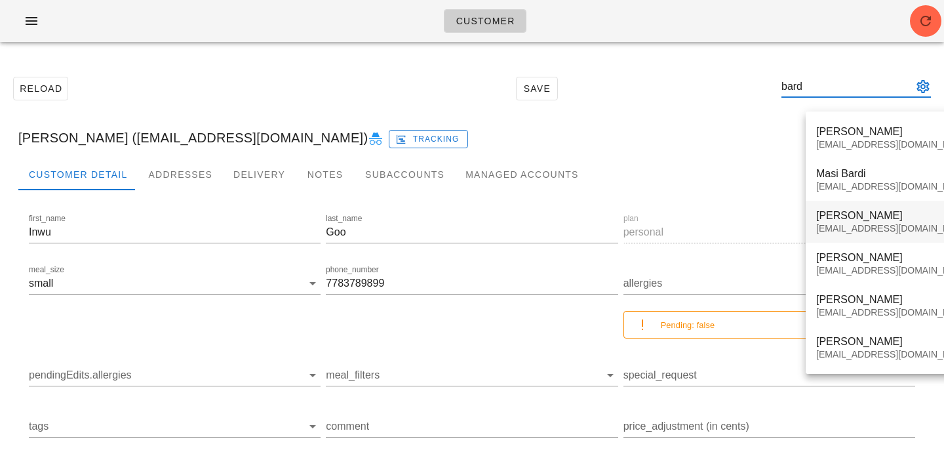
type input "bard"
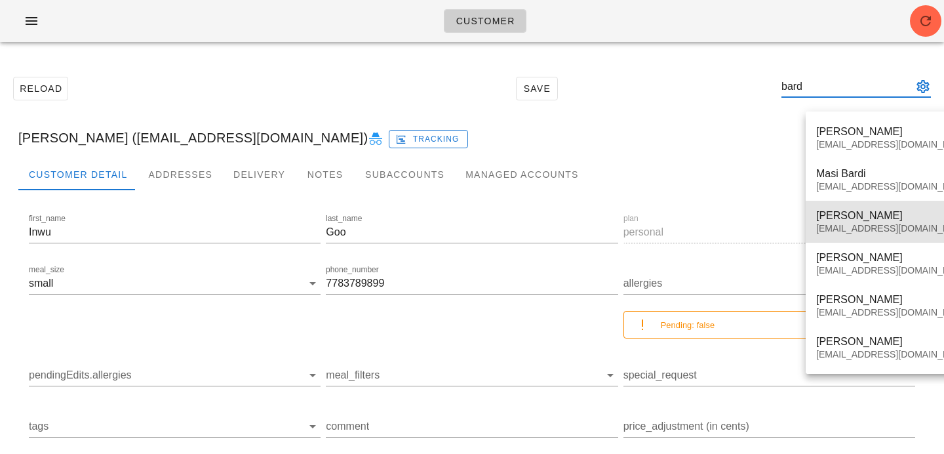
click at [893, 240] on div "Bard Suen bardisuen@gmail.com" at bounding box center [893, 221] width 155 height 41
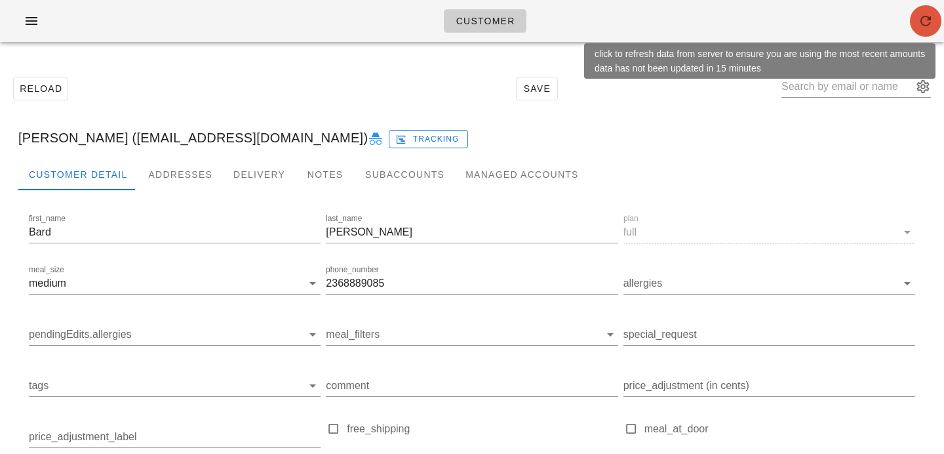
click at [924, 28] on icon "button" at bounding box center [926, 21] width 16 height 16
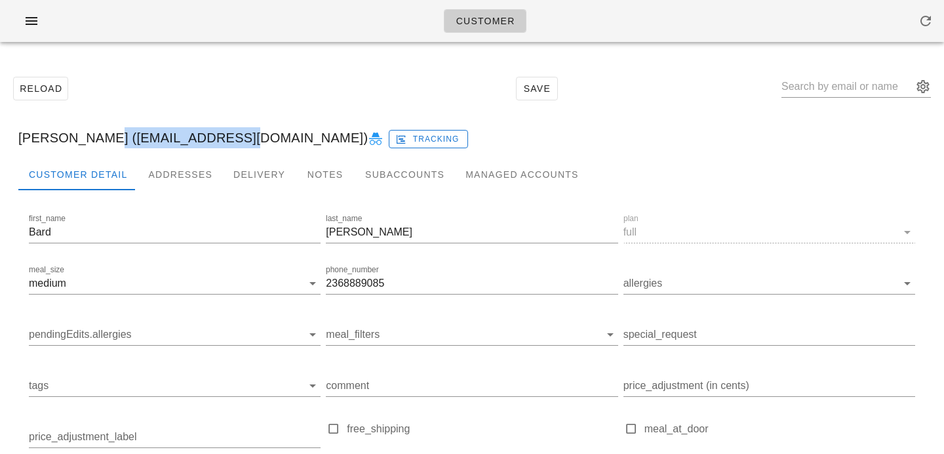
drag, startPoint x: 87, startPoint y: 136, endPoint x: 219, endPoint y: 138, distance: 131.8
click at [219, 138] on div "Bard Suen (bardisuen@gmail.com) Tracking" at bounding box center [472, 138] width 928 height 42
copy div "bardisuen@gmail.com"
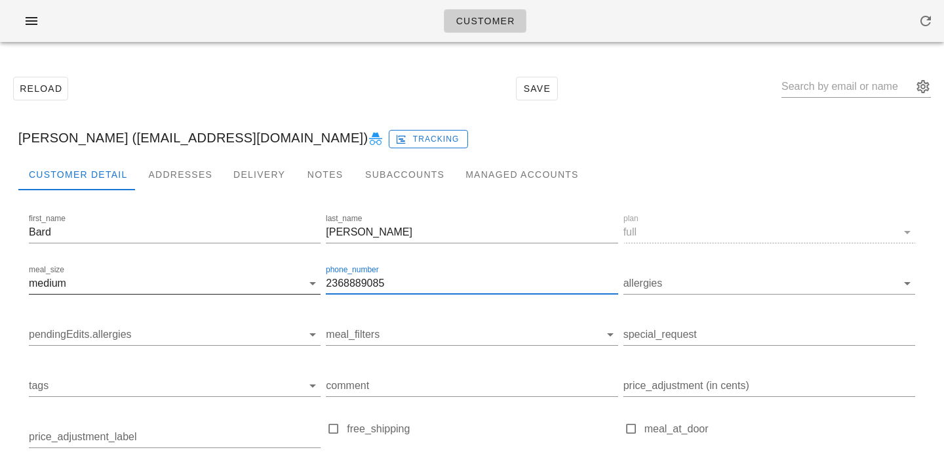
drag, startPoint x: 391, startPoint y: 279, endPoint x: 260, endPoint y: 267, distance: 132.3
click at [260, 267] on div "first_name Bard last_name Suen plan full meal_size medium phone_number 23688890…" at bounding box center [471, 374] width 891 height 332
click at [846, 83] on input "text" at bounding box center [846, 86] width 131 height 21
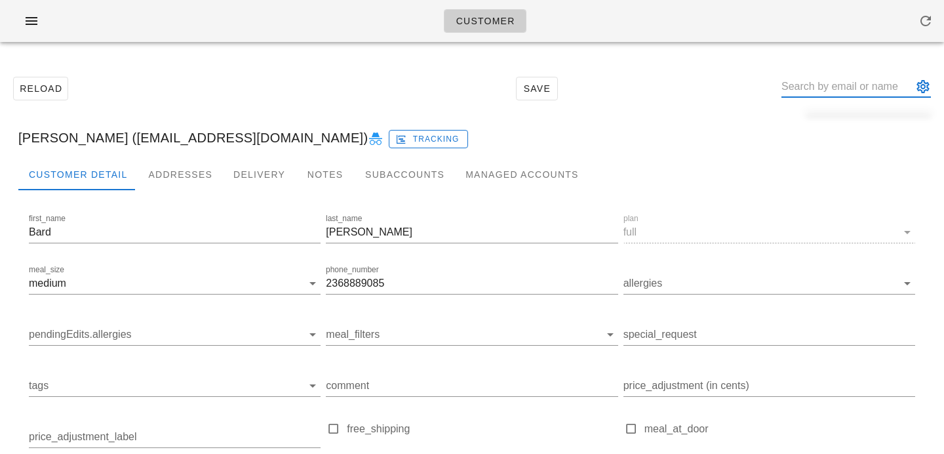
paste input "[EMAIL_ADDRESS][DOMAIN_NAME]"
type input "[EMAIL_ADDRESS][DOMAIN_NAME]"
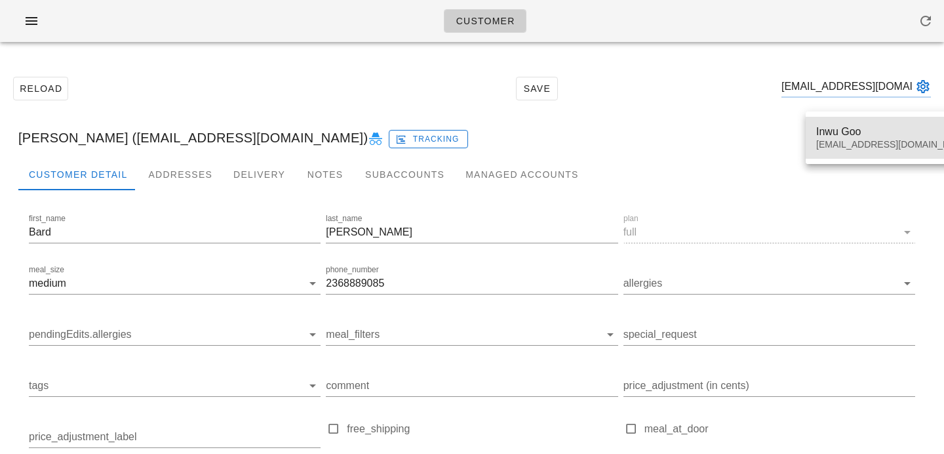
click at [833, 143] on div "[EMAIL_ADDRESS][DOMAIN_NAME]" at bounding box center [893, 144] width 155 height 11
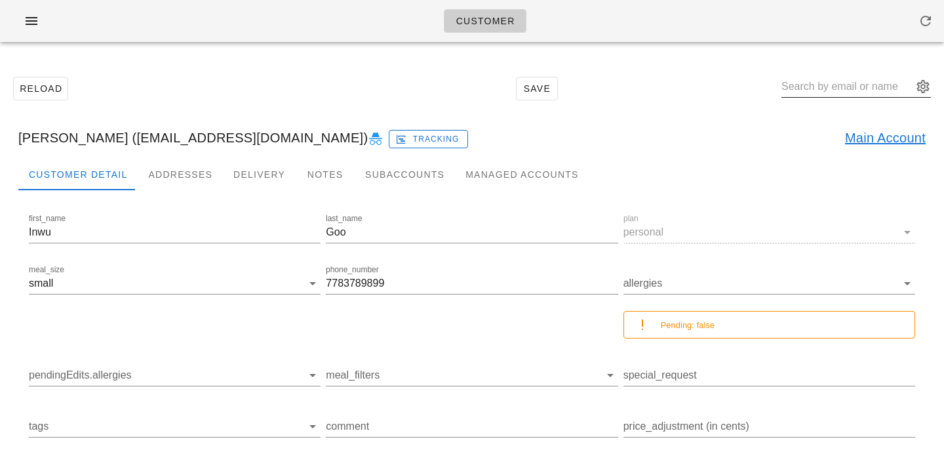
click at [822, 88] on input "text" at bounding box center [846, 86] width 131 height 21
paste input "billymah@gmail.com"
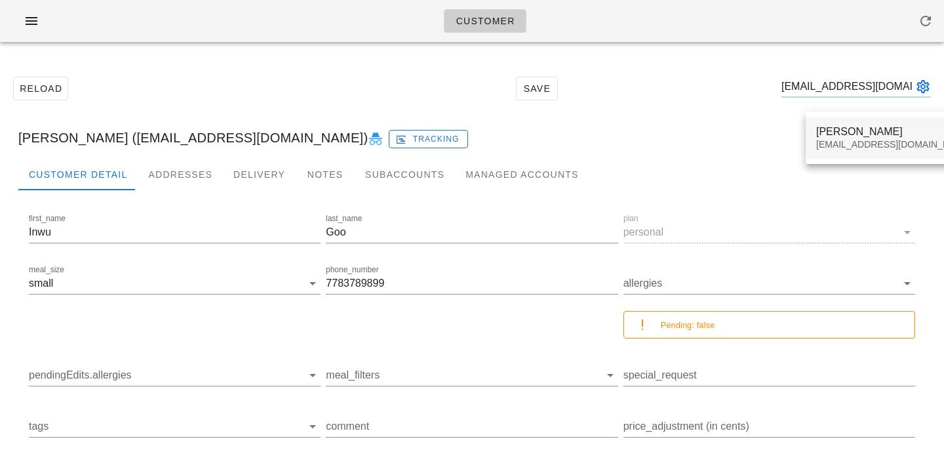
type input "billymah@gmail.com"
click at [834, 132] on div "William Mah" at bounding box center [893, 131] width 155 height 12
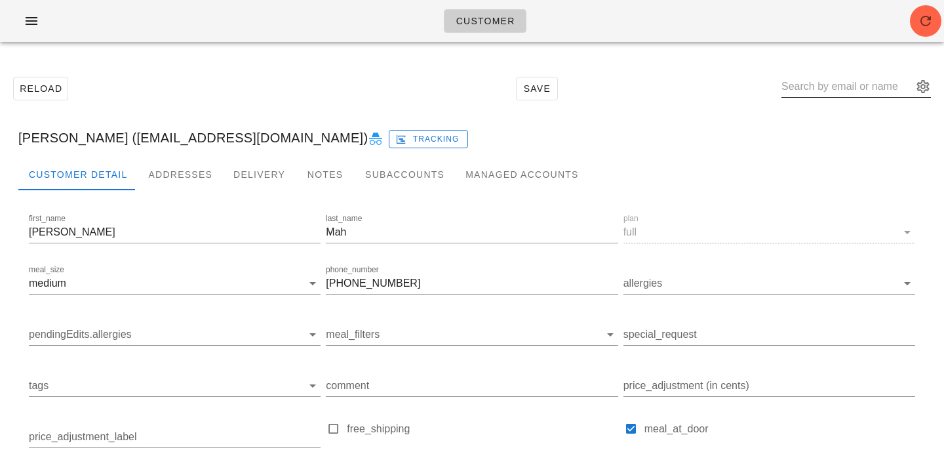
click at [817, 85] on input "text" at bounding box center [846, 86] width 131 height 21
paste input "asanghe@my.bcit.ca"
type input "asanghe@my.bcit.ca"
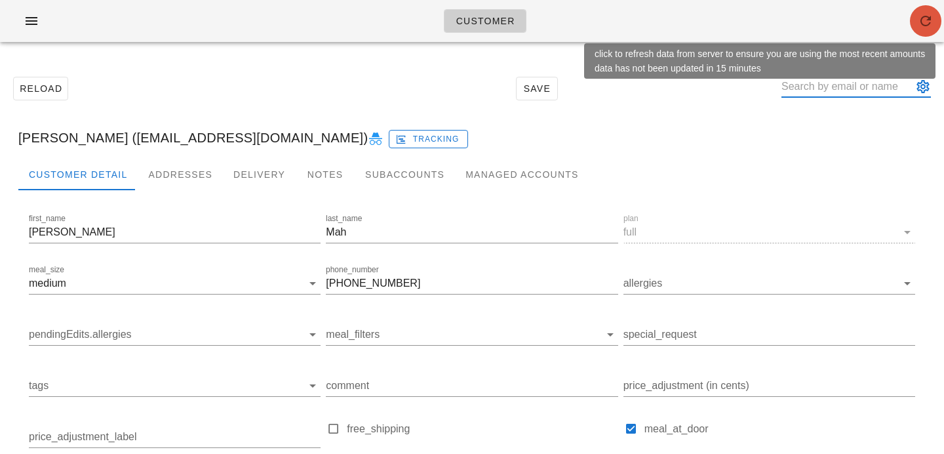
click at [923, 16] on icon "button" at bounding box center [926, 21] width 16 height 16
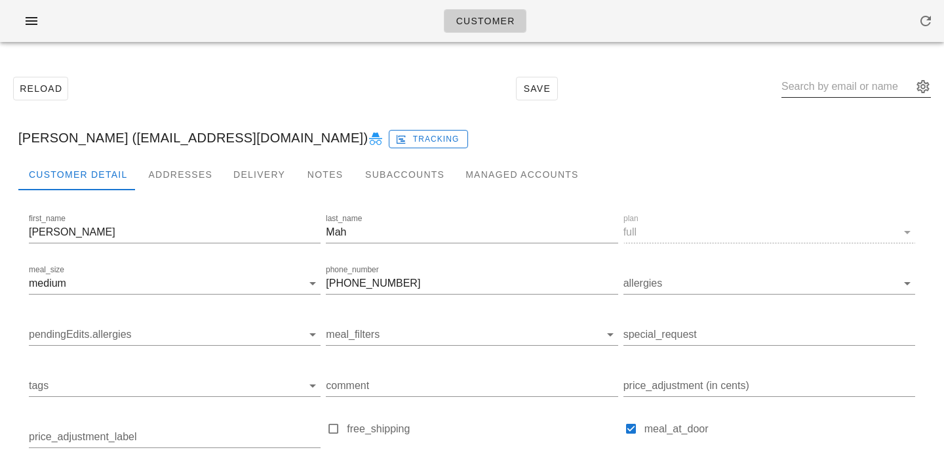
click at [837, 83] on input "text" at bounding box center [846, 86] width 131 height 21
paste input "[EMAIL_ADDRESS][DOMAIN_NAME]"
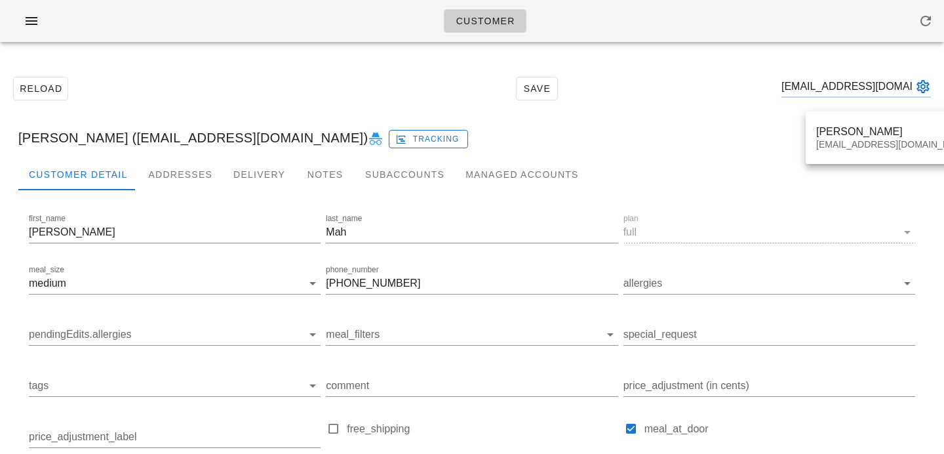
type input "[EMAIL_ADDRESS][DOMAIN_NAME]"
click at [832, 159] on div "Tommy Siedlaczek tomeee@gmail.com" at bounding box center [894, 137] width 176 height 52
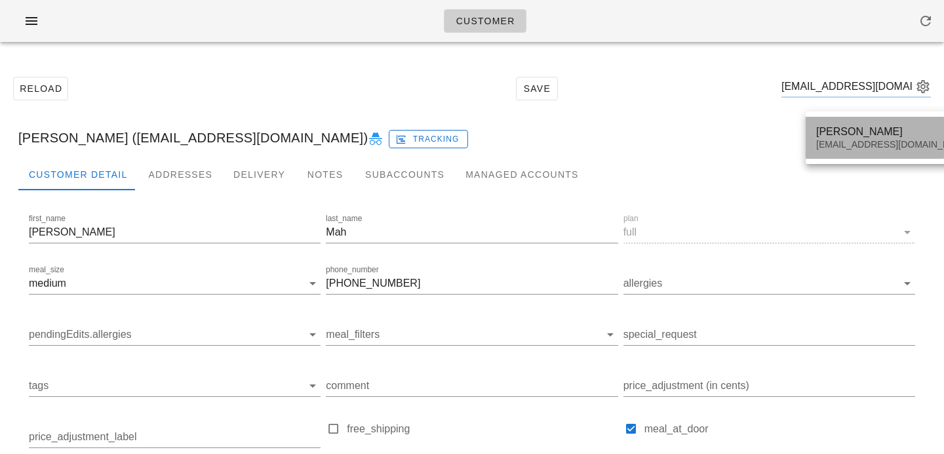
click at [814, 144] on div "Tommy Siedlaczek tomeee@gmail.com" at bounding box center [894, 138] width 176 height 42
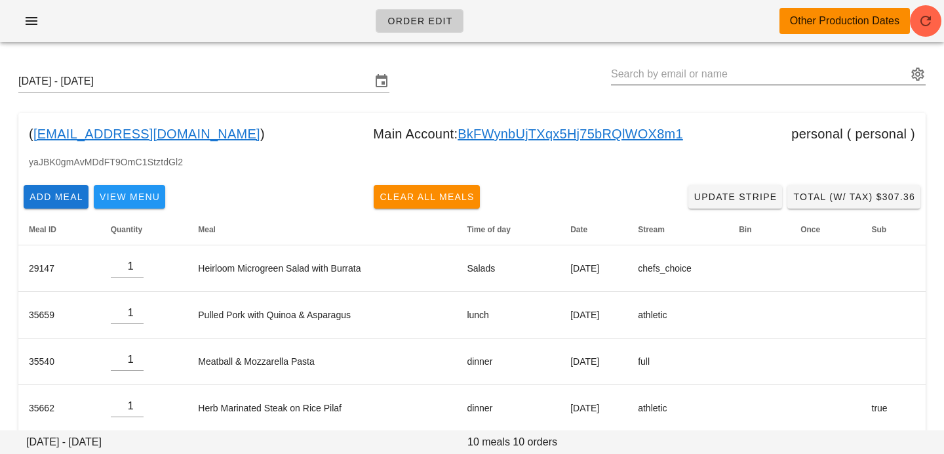
click at [795, 82] on input "text" at bounding box center [759, 74] width 296 height 21
paste input "[EMAIL_ADDRESS][DOMAIN_NAME]"
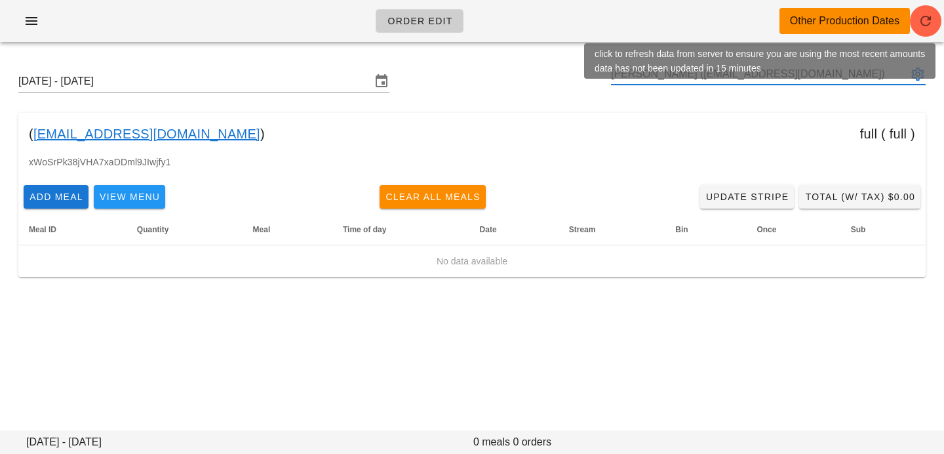
type input "[PERSON_NAME] ([EMAIL_ADDRESS][DOMAIN_NAME])"
click at [927, 22] on icon "button" at bounding box center [926, 21] width 16 height 16
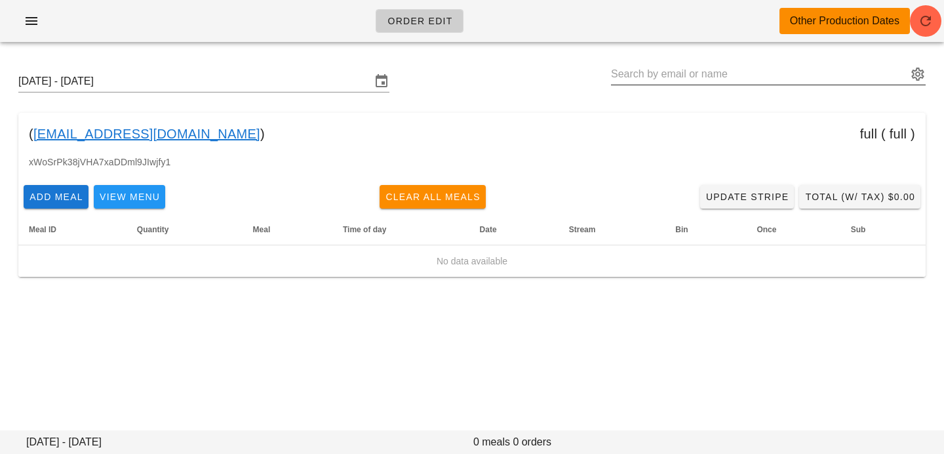
click at [813, 75] on input "text" at bounding box center [759, 74] width 296 height 21
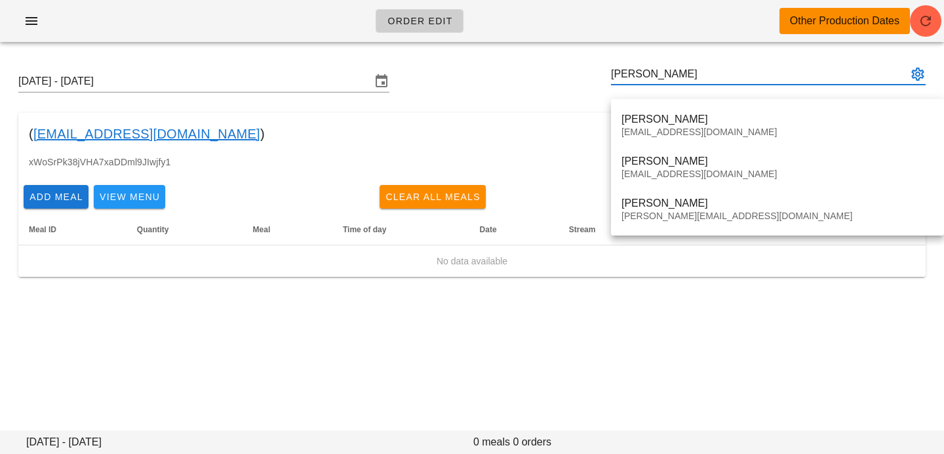
type input "tommy"
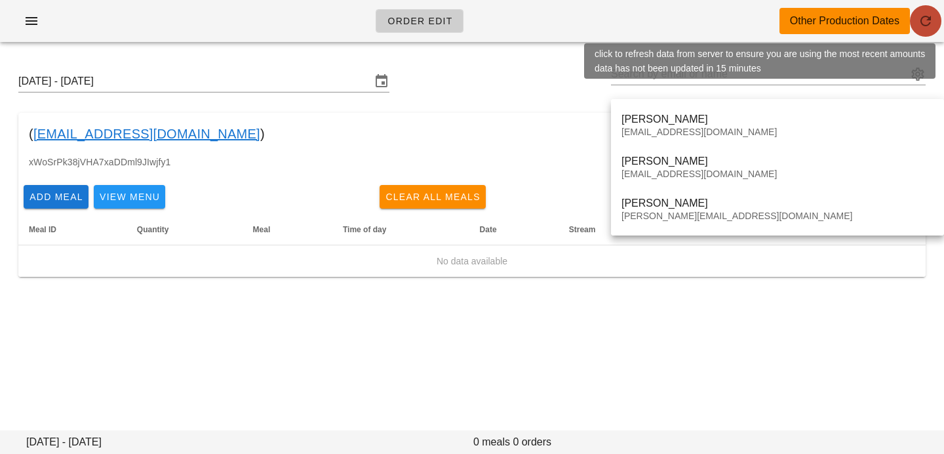
click at [913, 28] on span "button" at bounding box center [925, 21] width 31 height 16
